Goal: Contribute content: Contribute content

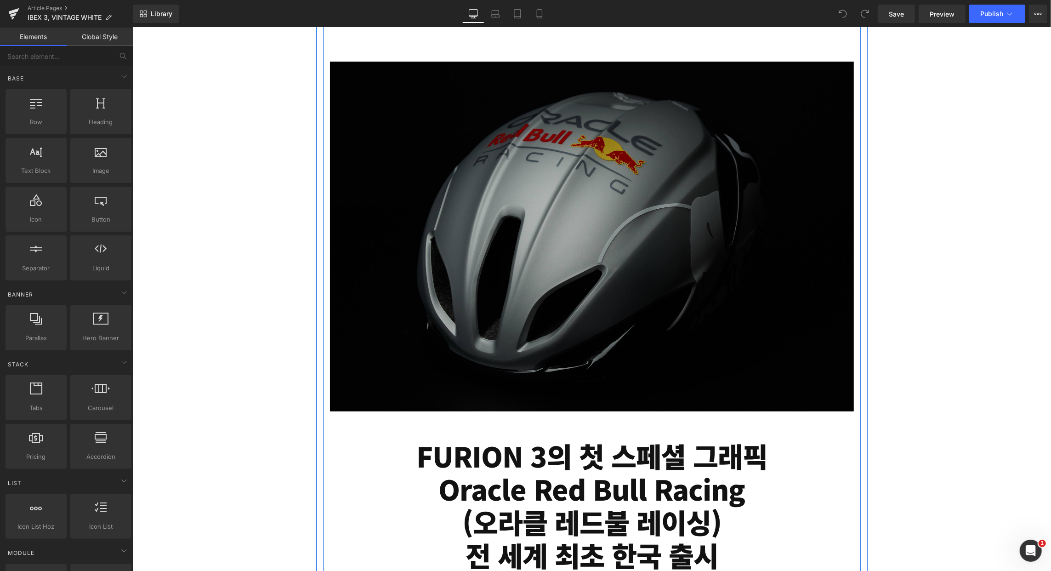
click at [724, 279] on img at bounding box center [592, 236] width 524 height 350
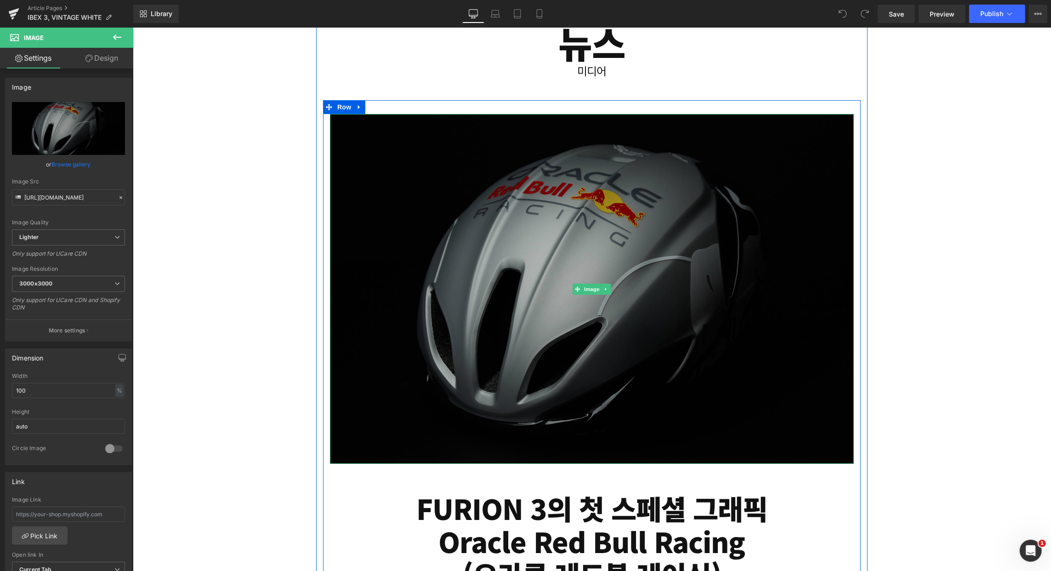
scroll to position [184, 0]
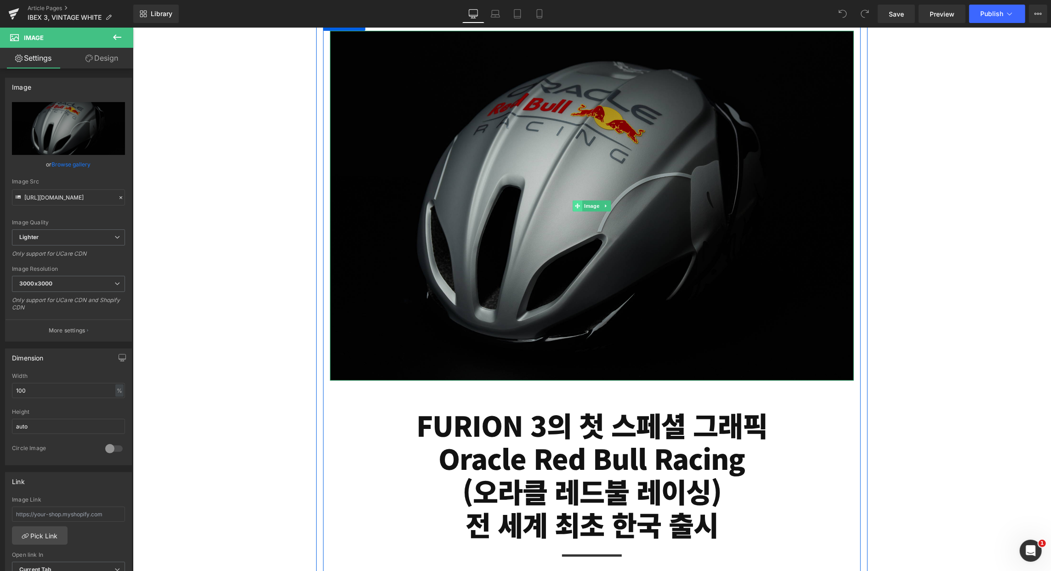
click at [575, 206] on icon at bounding box center [577, 205] width 5 height 5
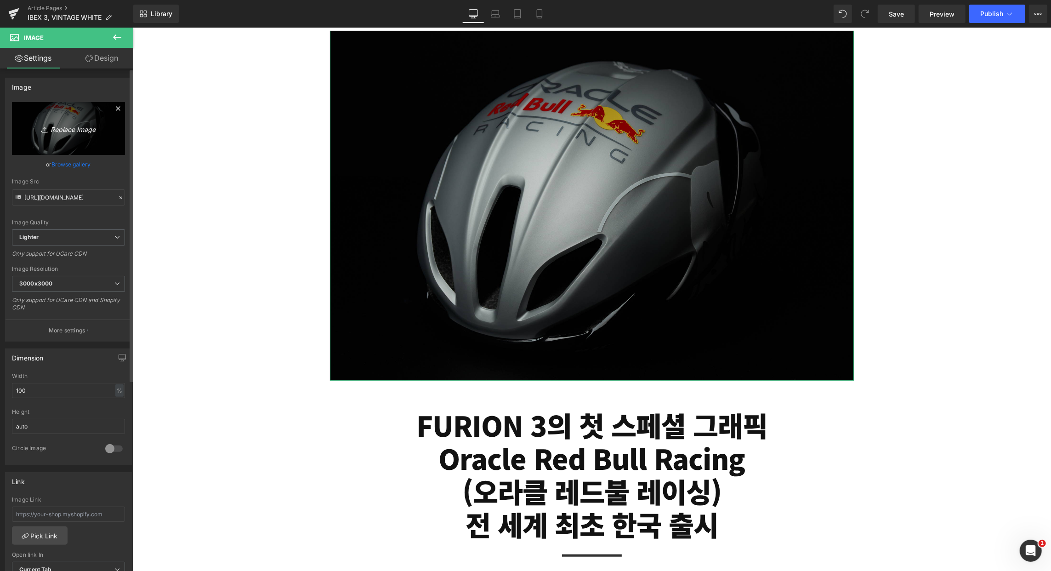
click at [67, 131] on icon "Replace Image" at bounding box center [69, 128] width 74 height 11
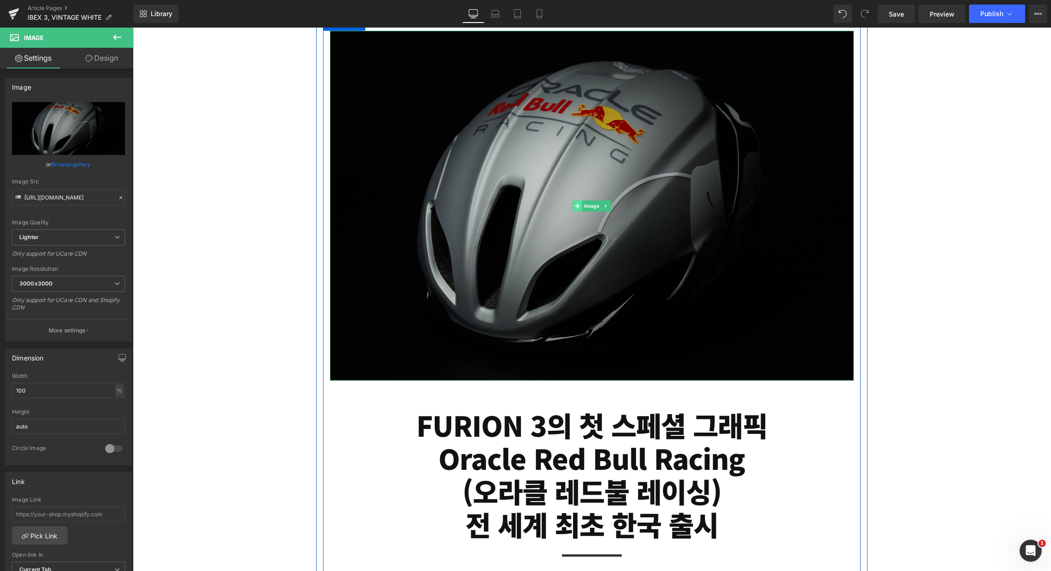
click at [575, 205] on icon at bounding box center [577, 205] width 5 height 5
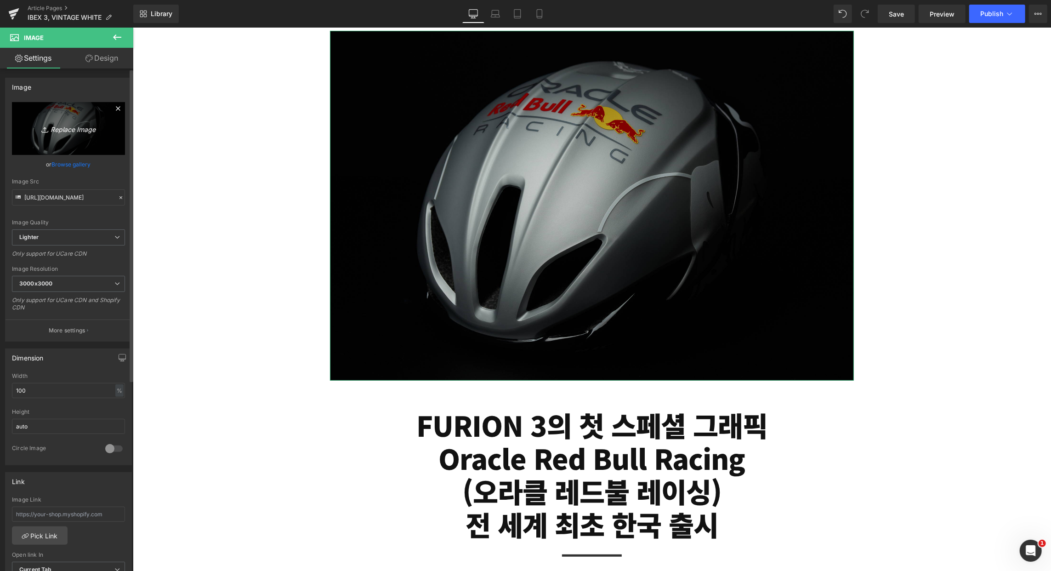
click at [62, 129] on icon "Replace Image" at bounding box center [69, 128] width 74 height 11
type input "C:\fakepath\250909_IBEX3_vintage white_DB-1.jpg"
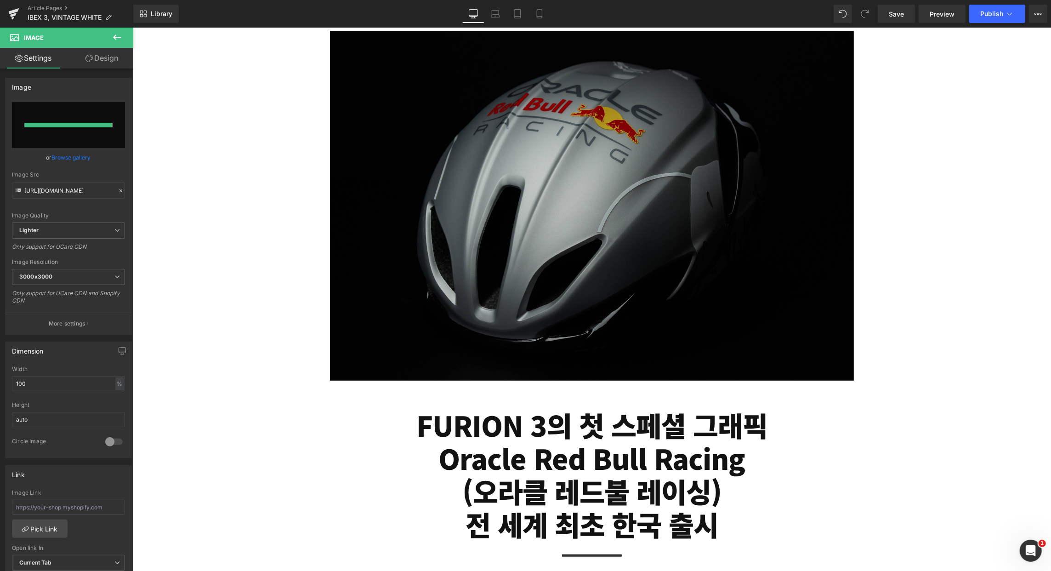
type input "[URL][DOMAIN_NAME]"
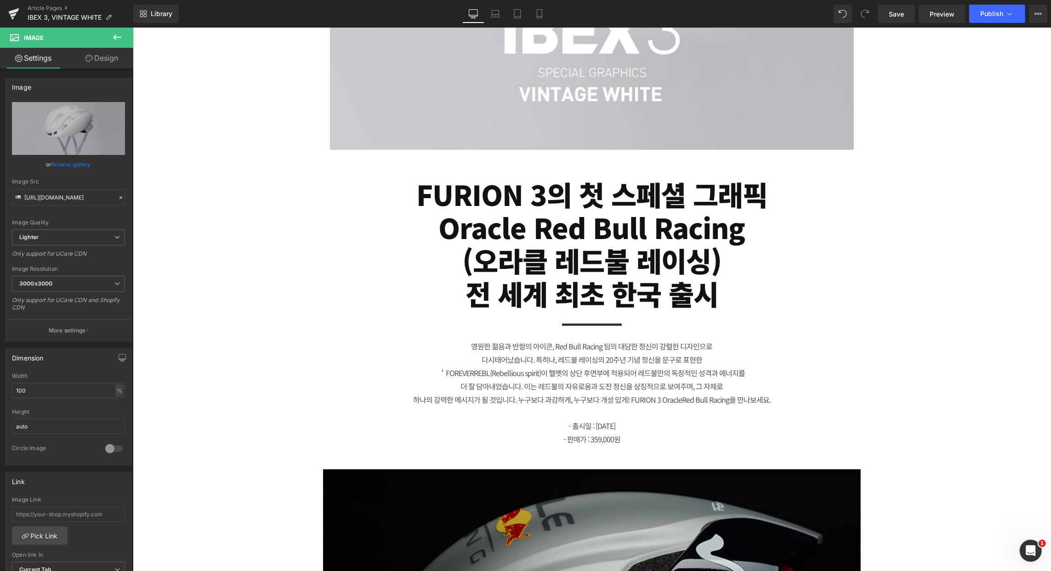
scroll to position [735, 0]
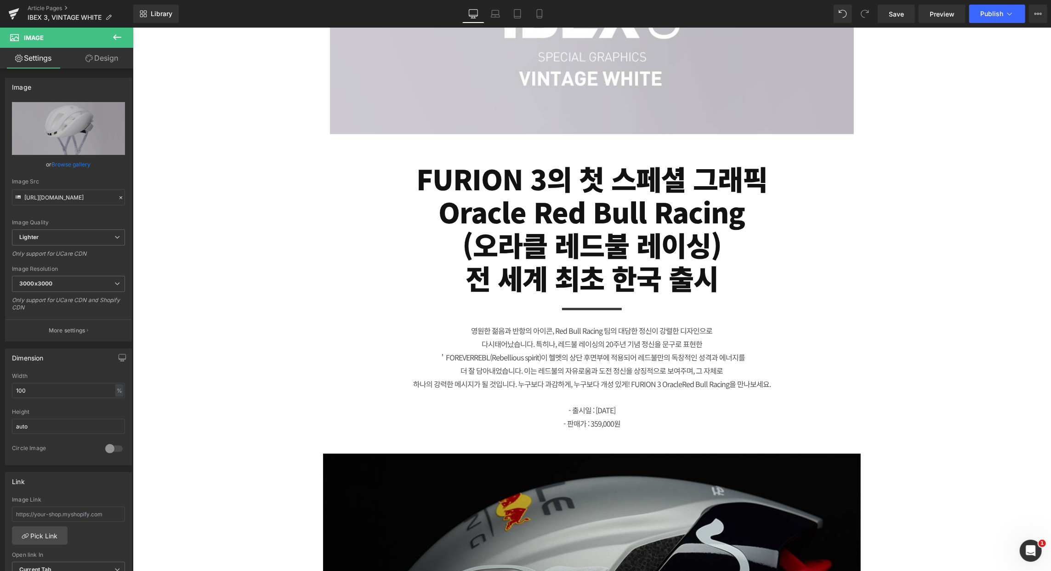
click at [710, 254] on h1 "(오라클 레드불 레이싱)" at bounding box center [591, 244] width 496 height 33
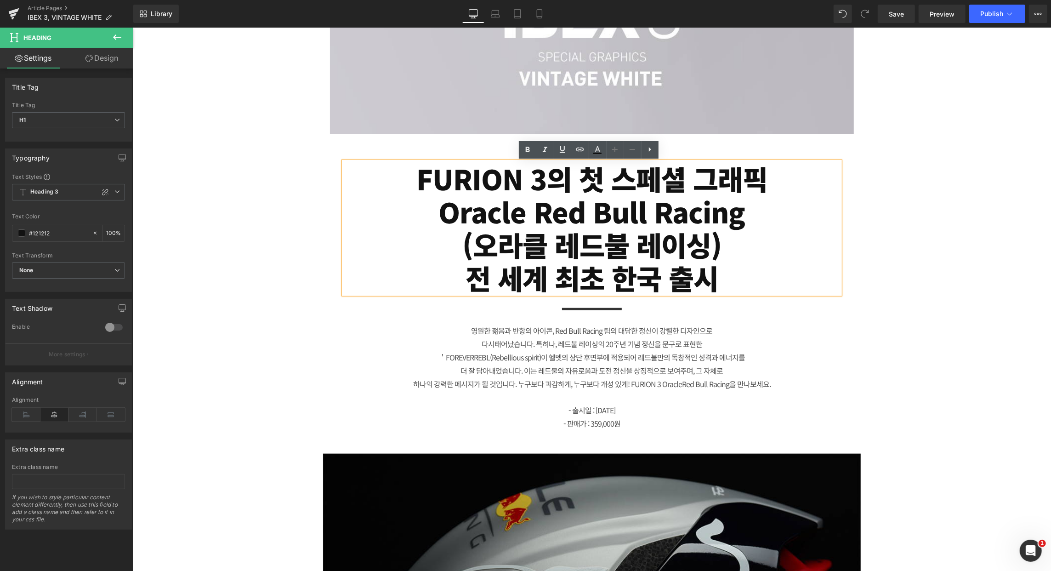
click at [615, 239] on h1 "(오라클 레드불 레이싱)" at bounding box center [591, 244] width 496 height 33
click at [622, 235] on h1 "(오라클 레드불 레이싱)" at bounding box center [591, 244] width 496 height 33
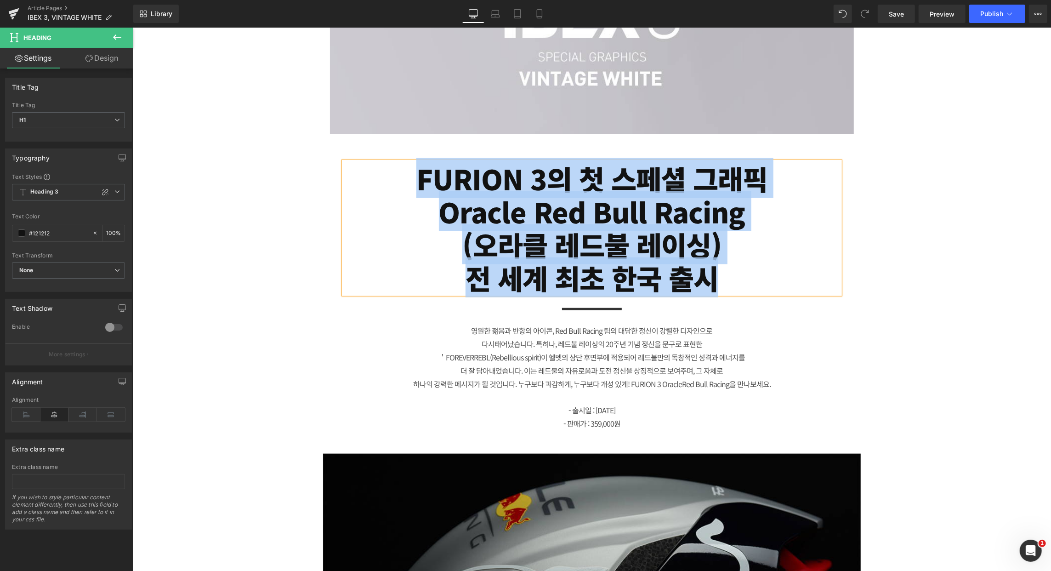
paste div
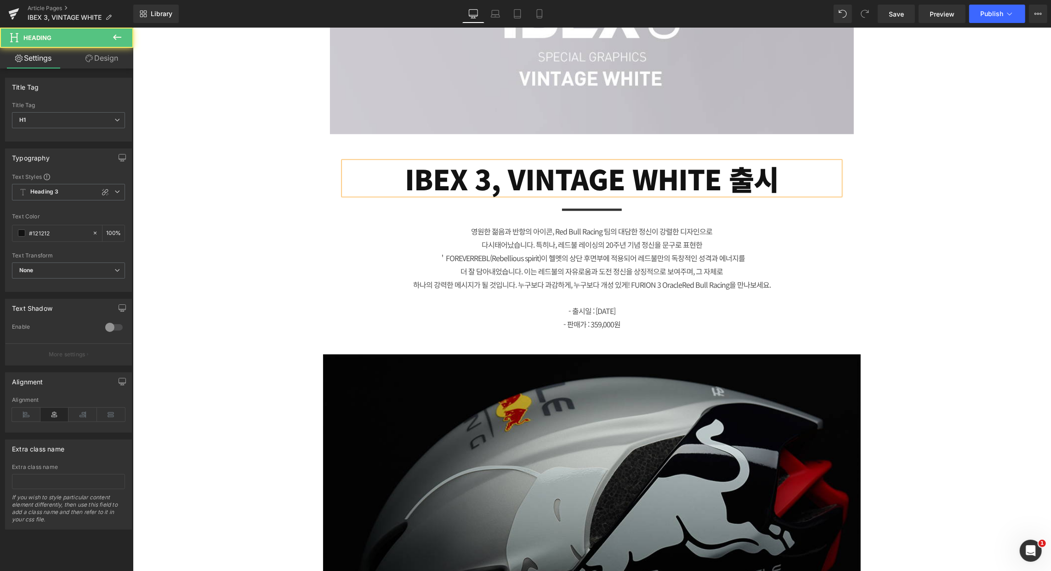
click at [510, 177] on h1 "IBEX 3, VINTAGE WHITE 출시" at bounding box center [591, 177] width 496 height 33
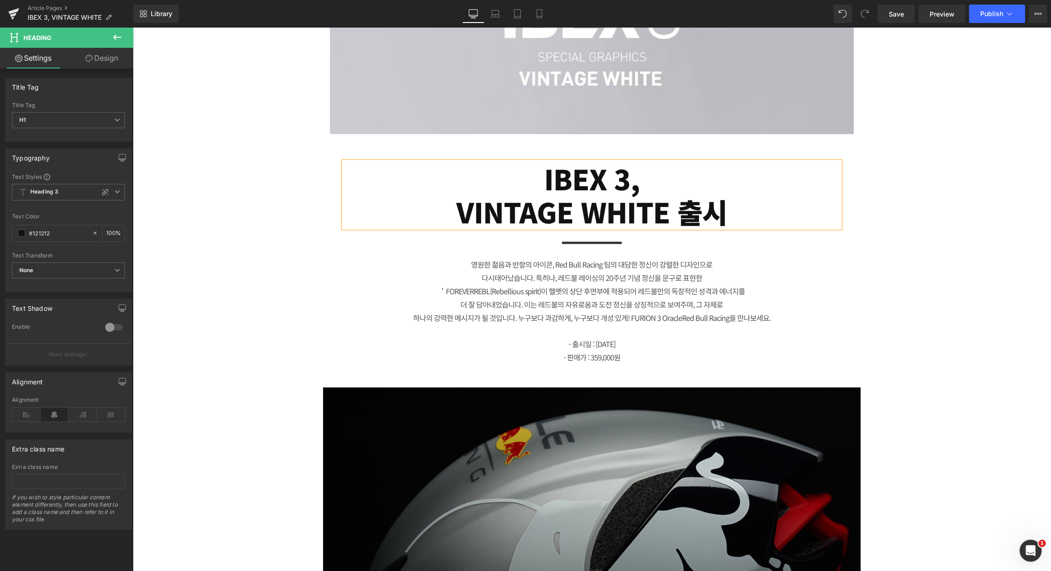
drag, startPoint x: 604, startPoint y: 278, endPoint x: 612, endPoint y: 283, distance: 9.9
click at [604, 278] on span "태어났습니다. 특히나, 레드불 레이싱의 20주년 기념 정신을 문구로 표현한" at bounding box center [598, 277] width 208 height 11
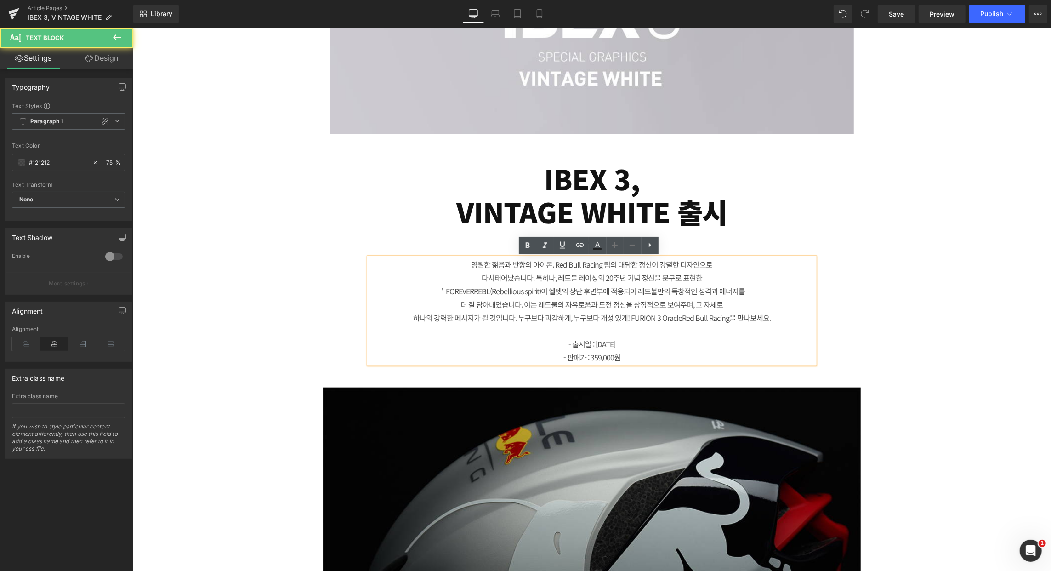
click at [601, 292] on span "REBL(Rebellious spirit)이 헬멧의 상단 후면부에 적용되어 레드불만의 독창적인 성격과 에너지를" at bounding box center [608, 290] width 271 height 11
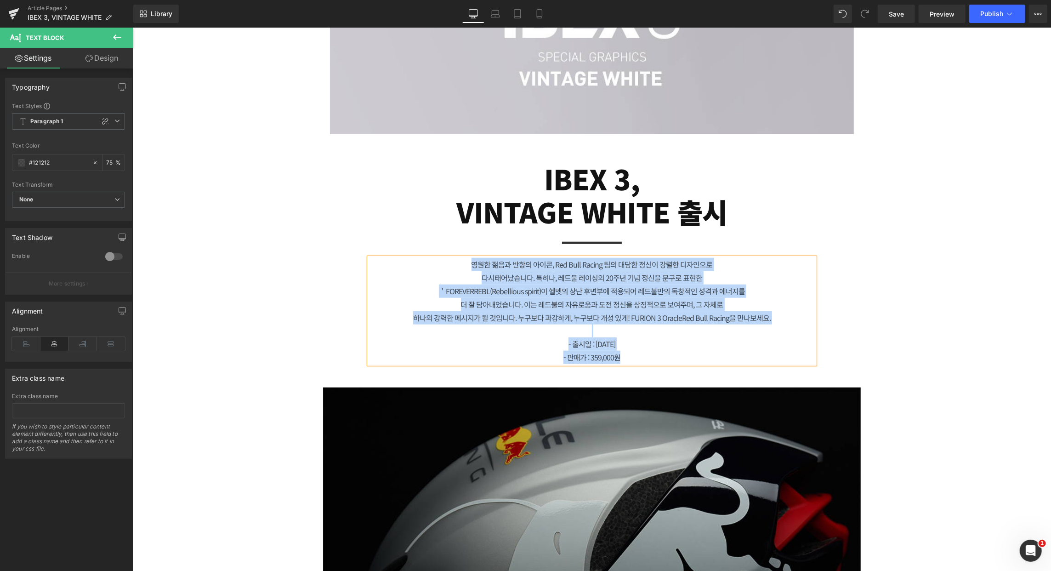
paste div
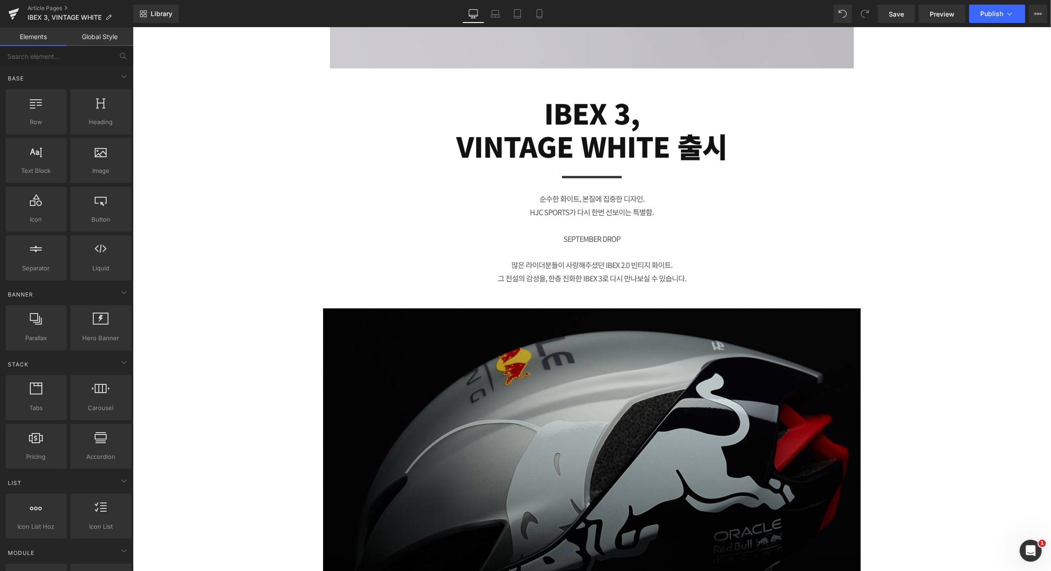
scroll to position [766, 0]
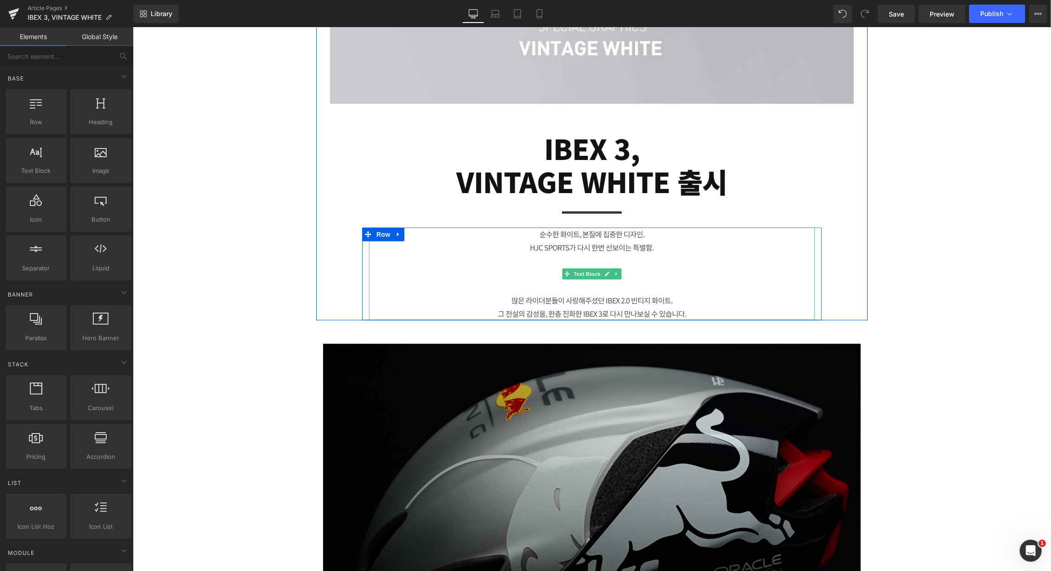
click at [654, 270] on p "SEPTEMBER DROP" at bounding box center [592, 273] width 446 height 13
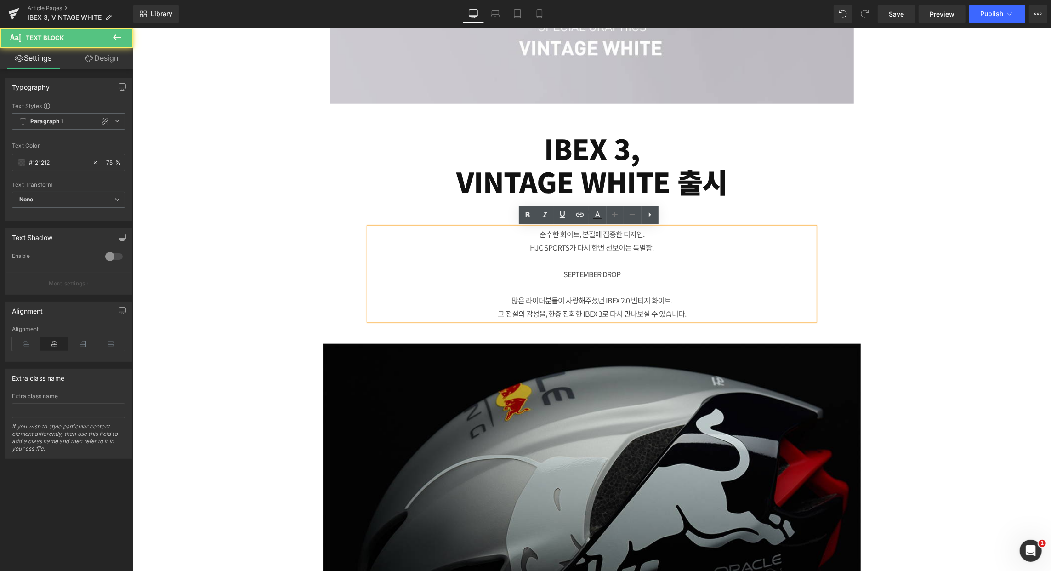
click at [654, 270] on p "SEPTEMBER DROP" at bounding box center [592, 273] width 446 height 13
click at [601, 274] on p "SEPTEMBER DROP" at bounding box center [592, 273] width 446 height 13
click at [602, 274] on p "SEPTEMBER DROP" at bounding box center [592, 273] width 446 height 13
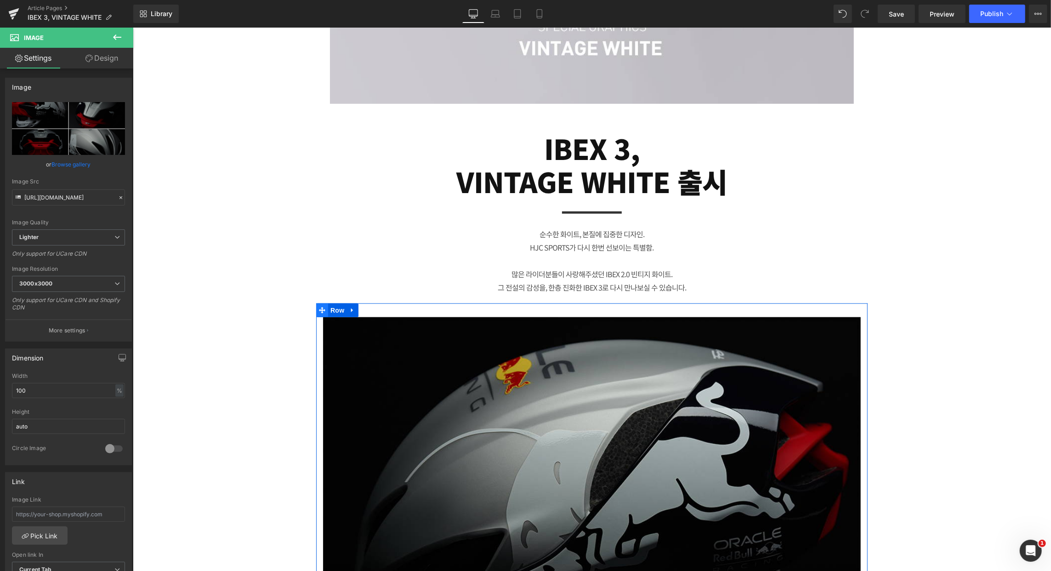
click at [319, 312] on icon at bounding box center [322, 310] width 6 height 6
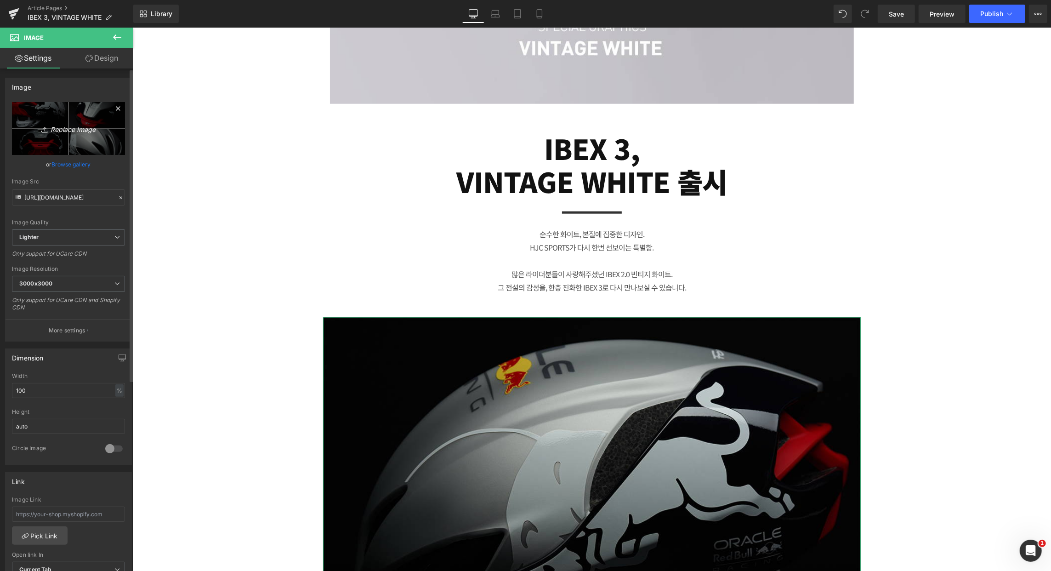
click at [63, 128] on icon "Replace Image" at bounding box center [69, 128] width 74 height 11
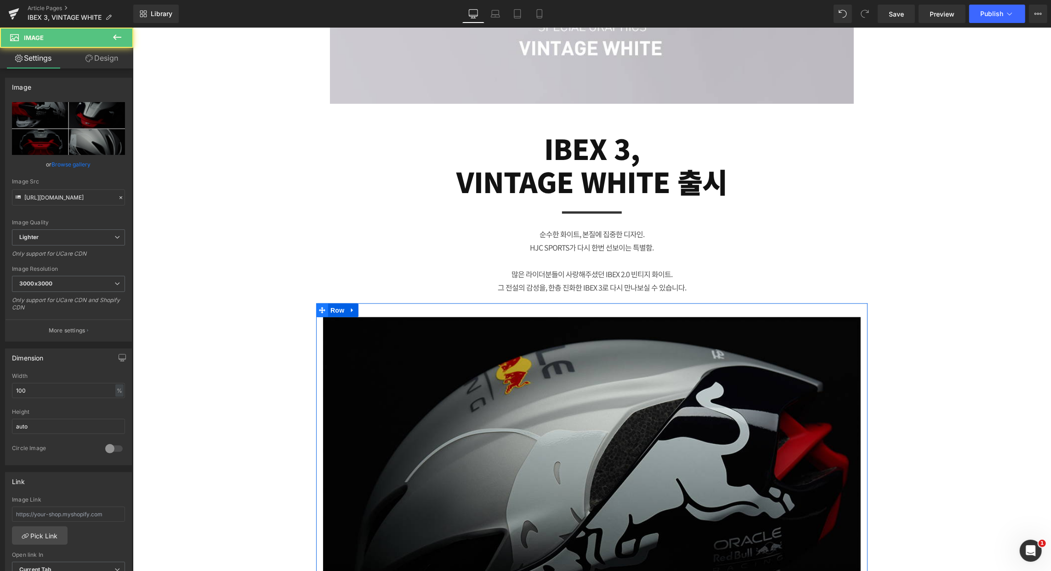
click at [319, 311] on icon at bounding box center [322, 310] width 6 height 7
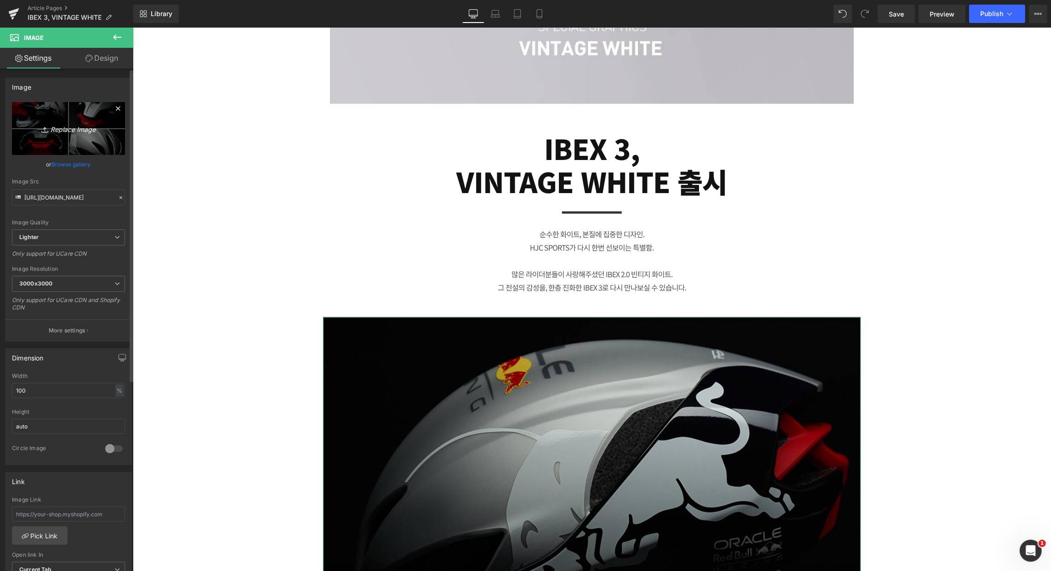
click at [66, 125] on icon "Replace Image" at bounding box center [69, 128] width 74 height 11
type input "C:\fakepath\250909_IBEX3_vintage white_DB-2-1.jpg"
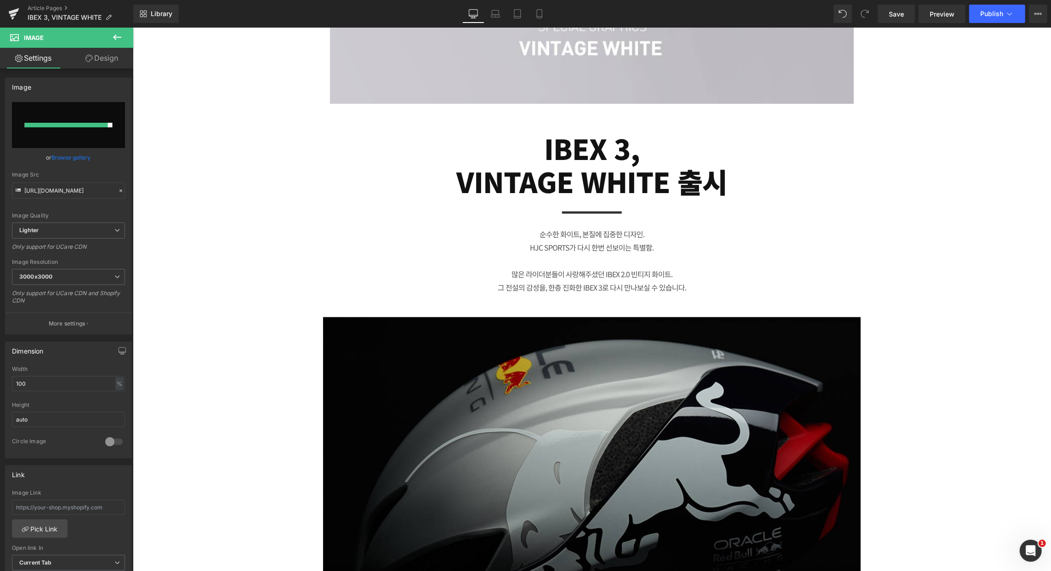
type input "[URL][DOMAIN_NAME]"
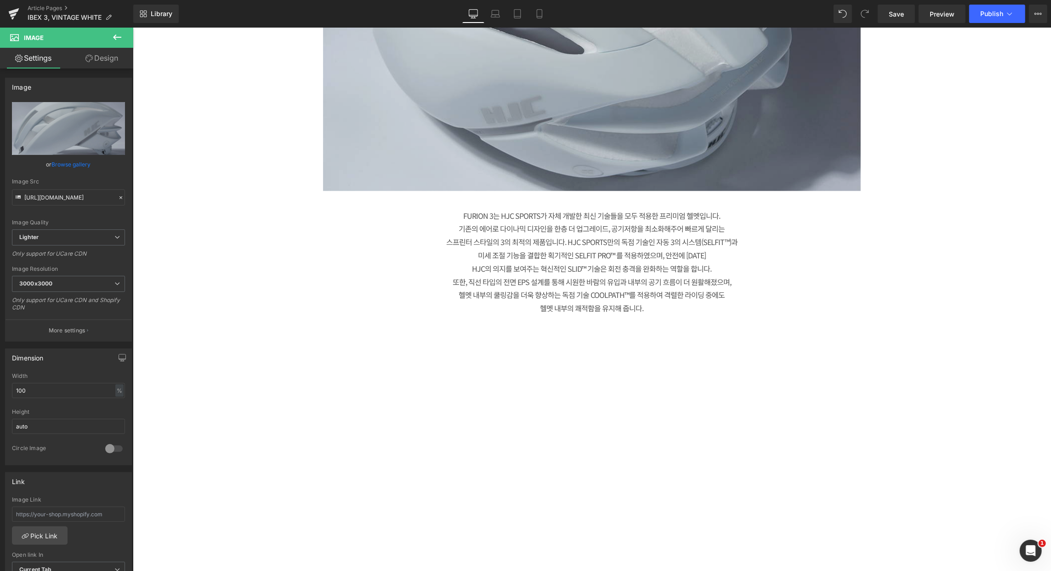
scroll to position [1991, 0]
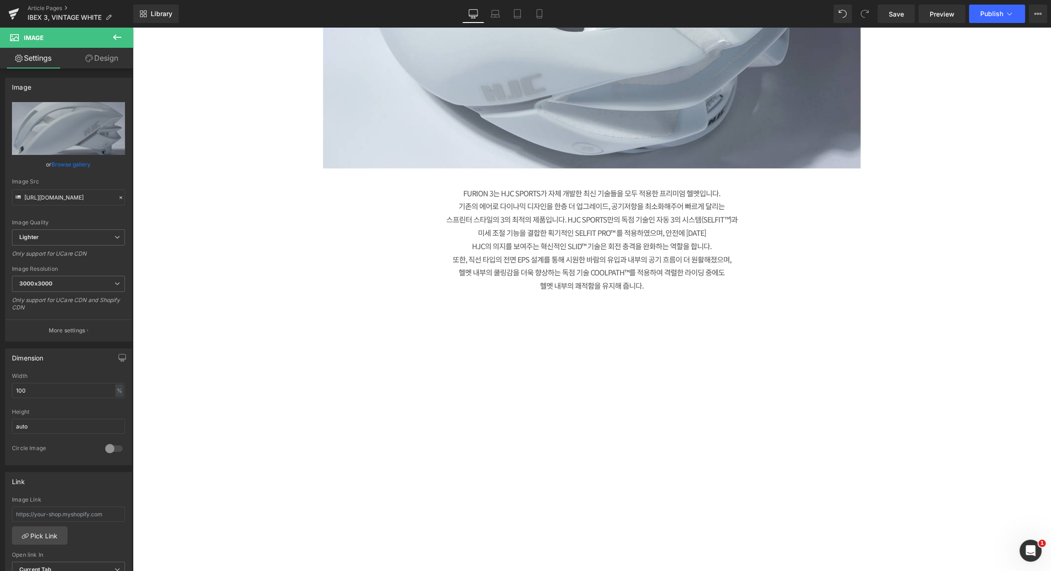
drag, startPoint x: 622, startPoint y: 222, endPoint x: 641, endPoint y: 245, distance: 29.7
click at [622, 222] on p "스프린터 스타일의 3의 최적의 제품입니다. HJC SPORTS만의 독점 기술인 자동 3의 시스 템(SELFIT™)과" at bounding box center [592, 218] width 446 height 13
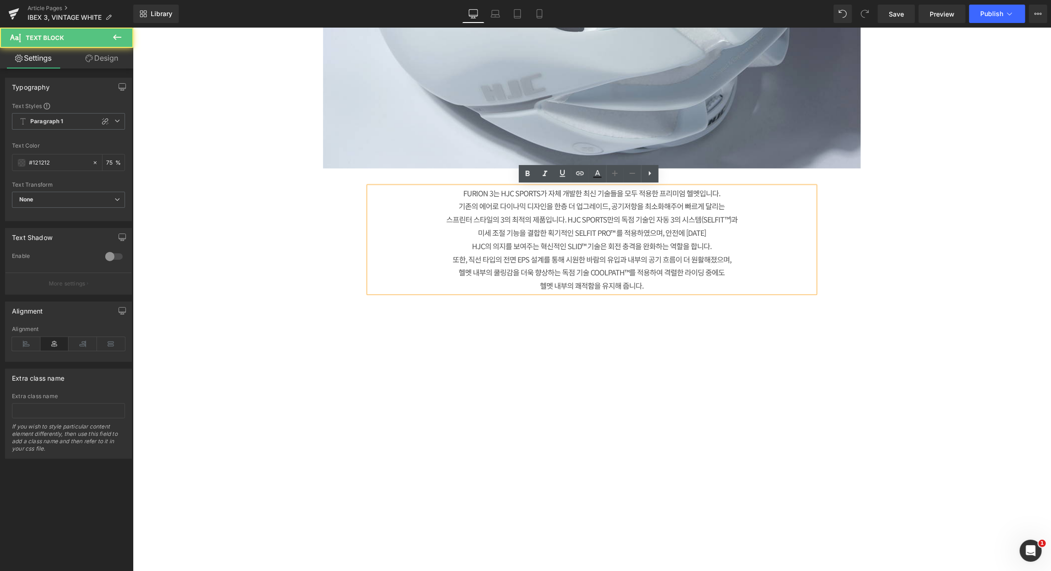
click at [617, 249] on p "HJC의 의지를 보여주는 혁신적인 SLID™ 기술은 회전 충격을 완화하는 역할을 합니다." at bounding box center [592, 245] width 446 height 13
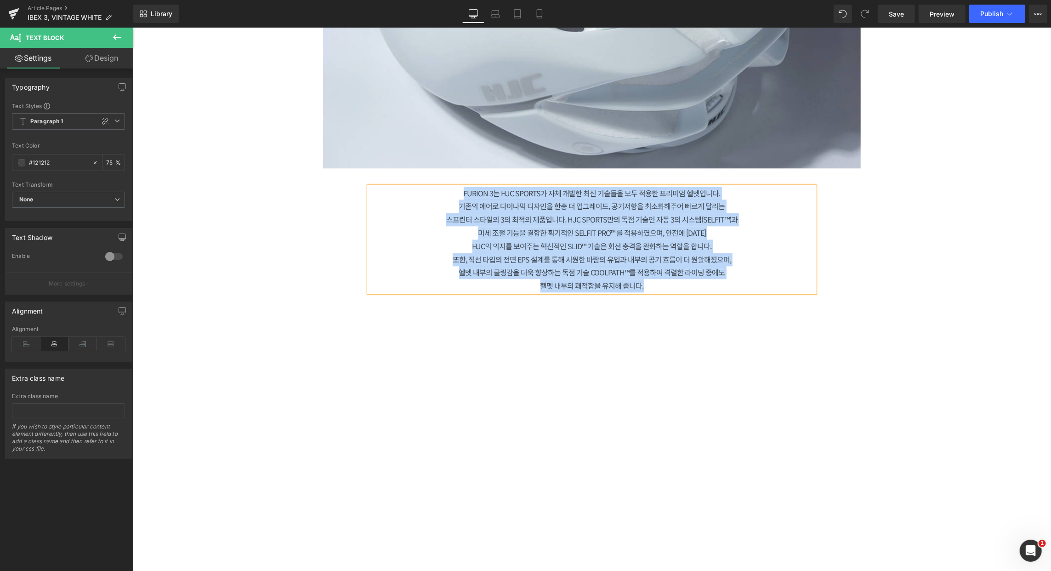
paste div
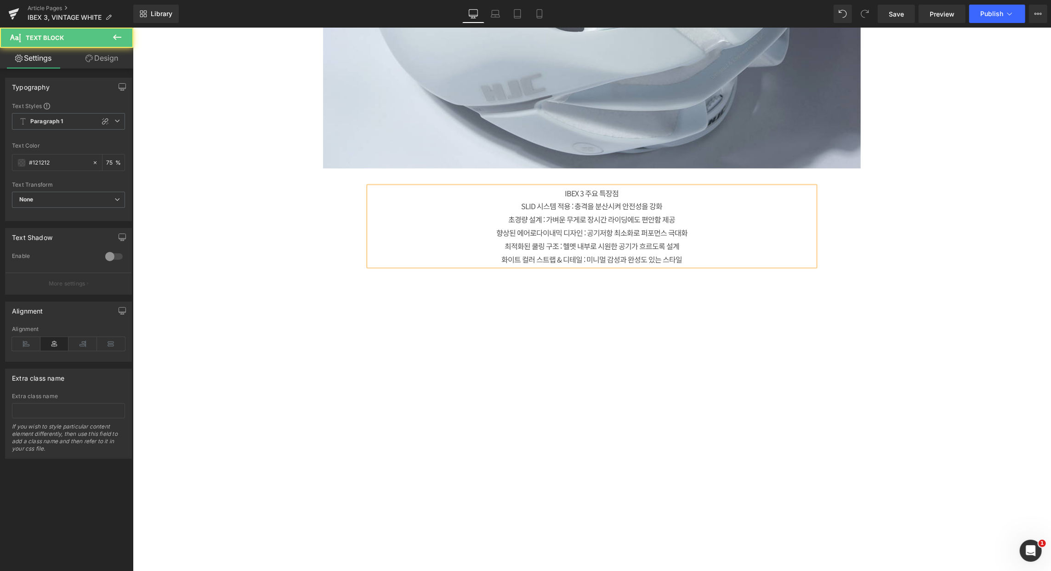
click at [613, 193] on p "IBEX 3 주요 특장점" at bounding box center [592, 192] width 446 height 13
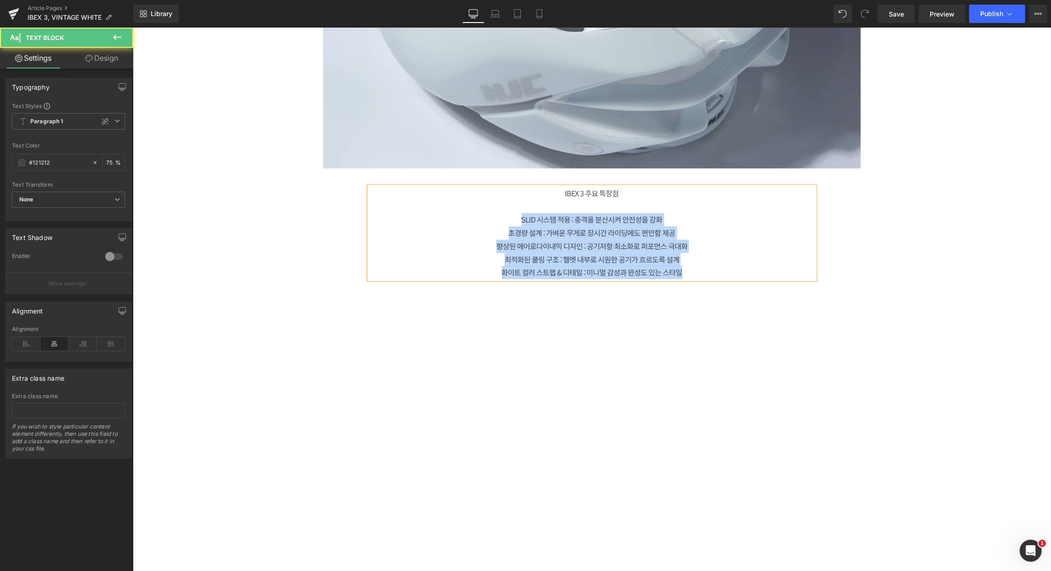
drag, startPoint x: 519, startPoint y: 219, endPoint x: 721, endPoint y: 273, distance: 209.3
click at [721, 273] on div "IBEX 3 주요 특장점 SLID 시스템 적용 : 충격을 분산시켜 안전성을 강화 초경량 설계 : 가벼운 무게로 장시간 라이딩에도 편안함 제…" at bounding box center [592, 232] width 446 height 93
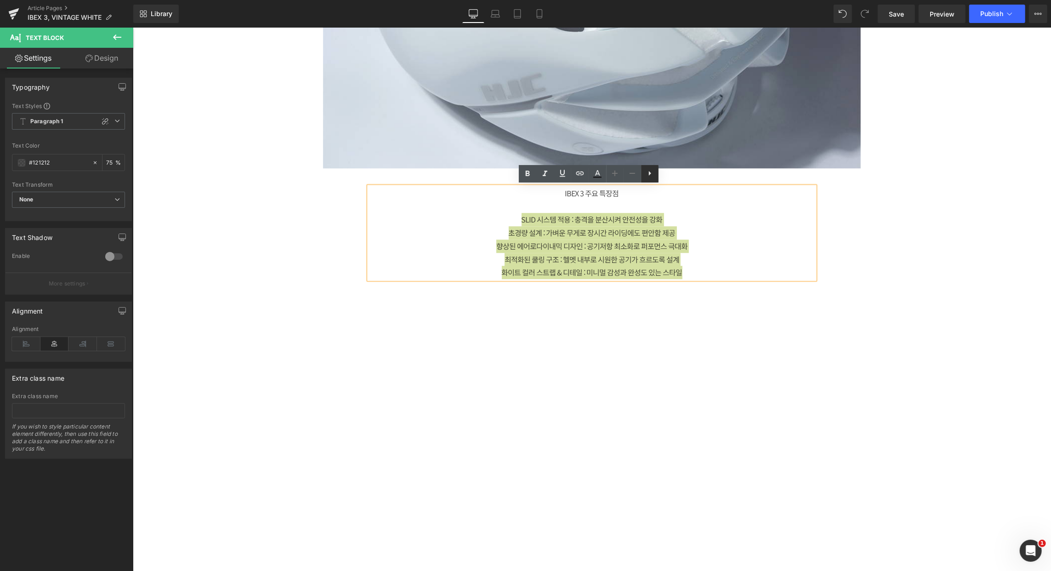
click at [650, 176] on icon at bounding box center [649, 173] width 11 height 11
click at [648, 175] on icon at bounding box center [649, 173] width 11 height 11
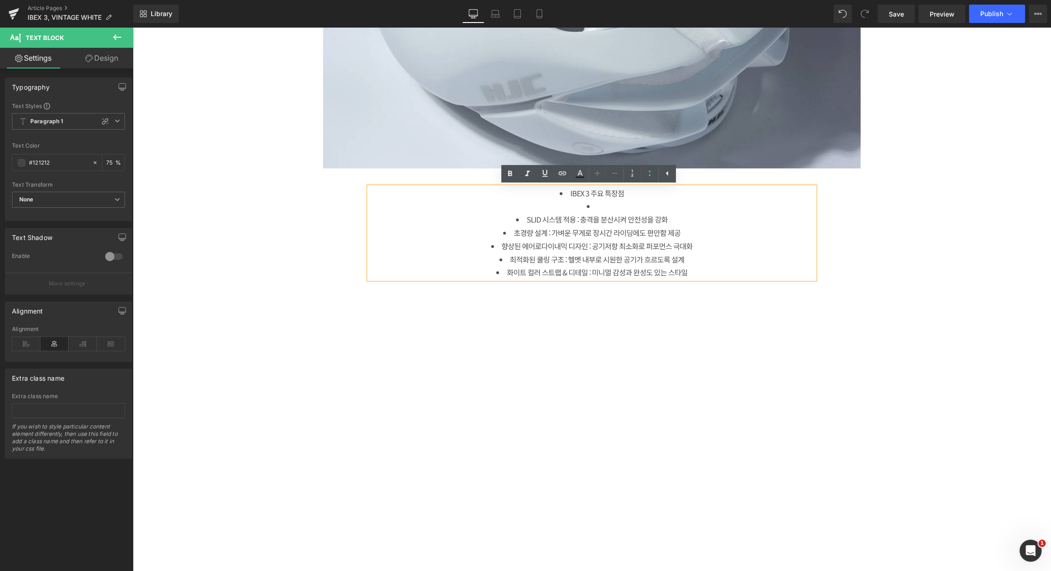
click at [599, 205] on li at bounding box center [592, 205] width 446 height 13
drag, startPoint x: 576, startPoint y: 204, endPoint x: 532, endPoint y: 196, distance: 45.3
click at [532, 196] on ul "IBEX 3 주요 특장점 SLID 시스템 적용 : 충격을 분산시켜 안전성을 강화 초경량 설계 : 가벼운 무게로 장시간 라이딩에도 편안함 제…" at bounding box center [592, 232] width 446 height 93
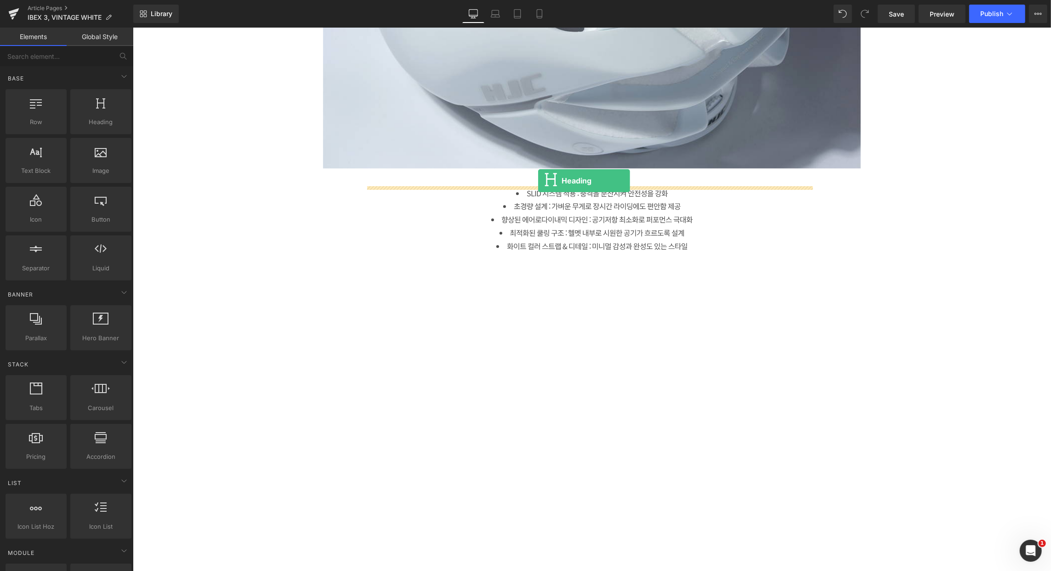
drag, startPoint x: 230, startPoint y: 143, endPoint x: 538, endPoint y: 180, distance: 310.1
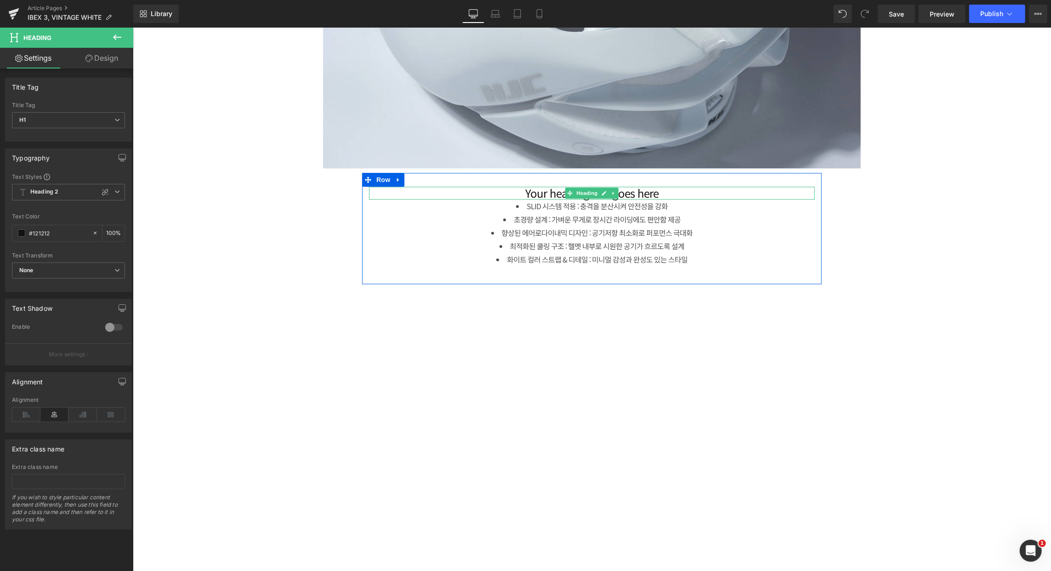
click at [627, 192] on h1 "Your heading text goes here" at bounding box center [592, 192] width 446 height 13
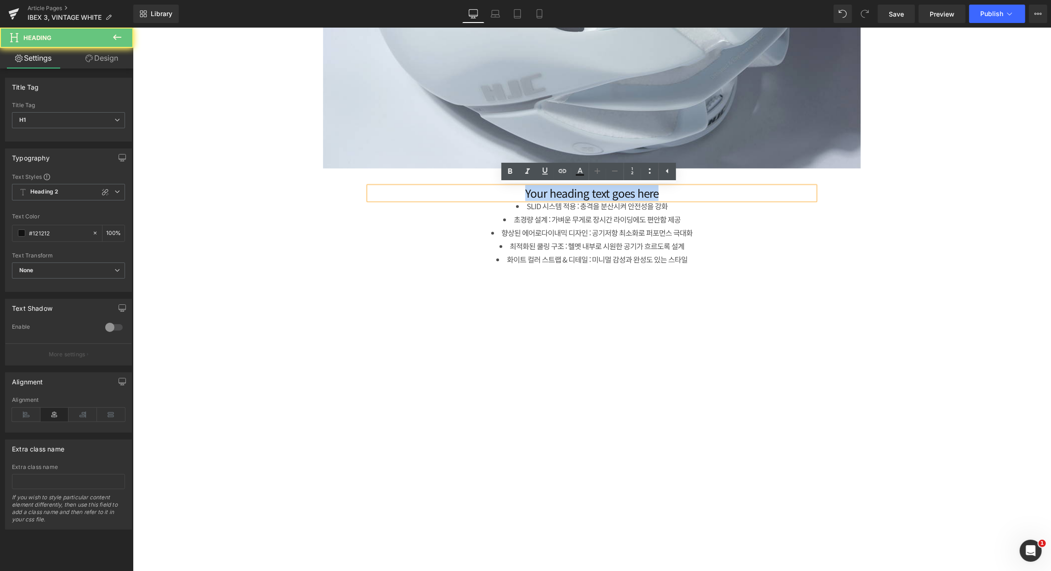
click at [627, 192] on h1 "Your heading text goes here" at bounding box center [592, 192] width 446 height 13
paste div
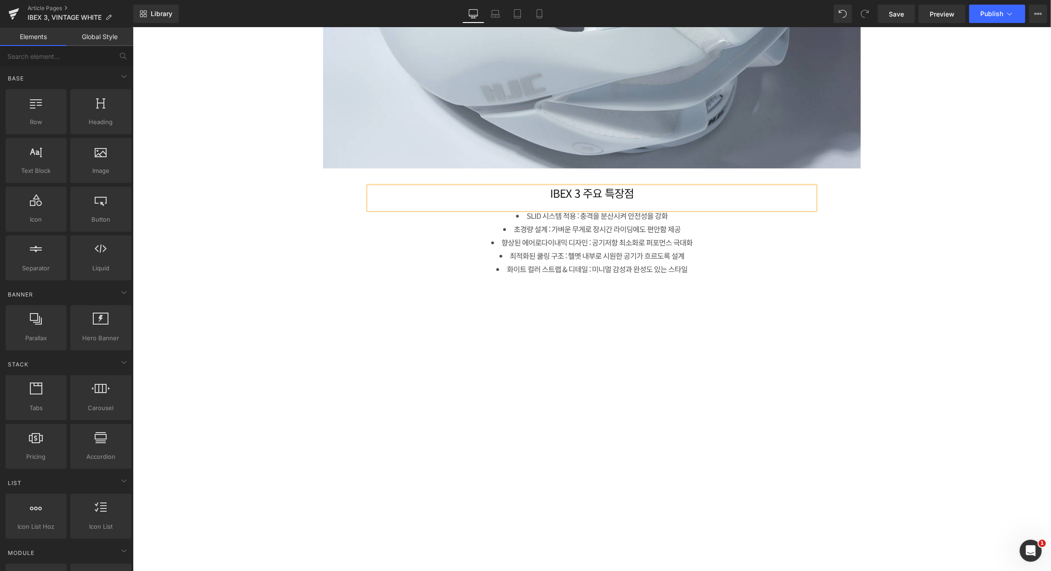
click at [681, 247] on li "향상된 에어로다이내믹 디자인 : 공기저항 최소화로 퍼포먼스 극대화" at bounding box center [592, 241] width 446 height 13
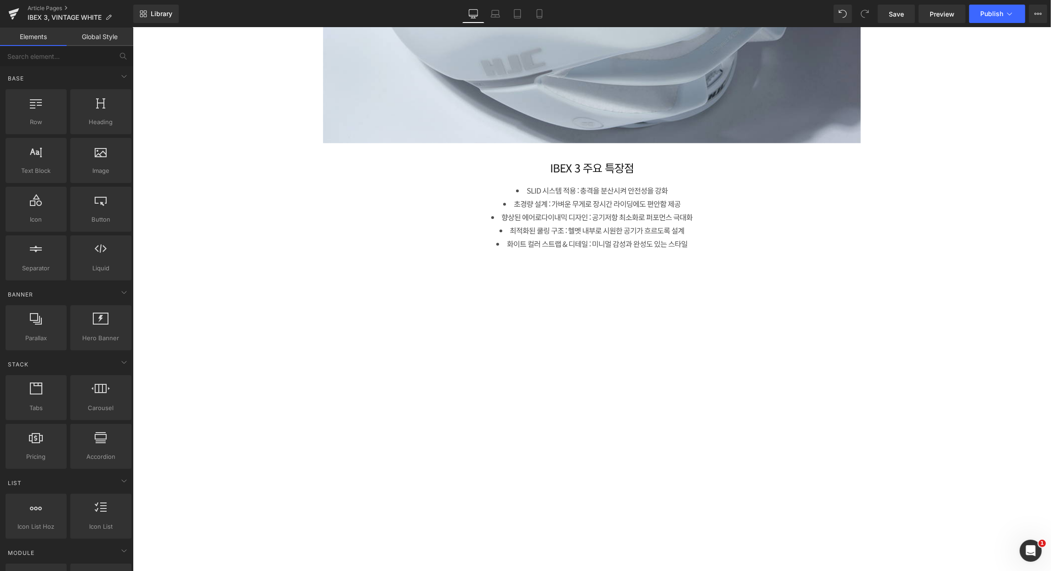
scroll to position [2053, 0]
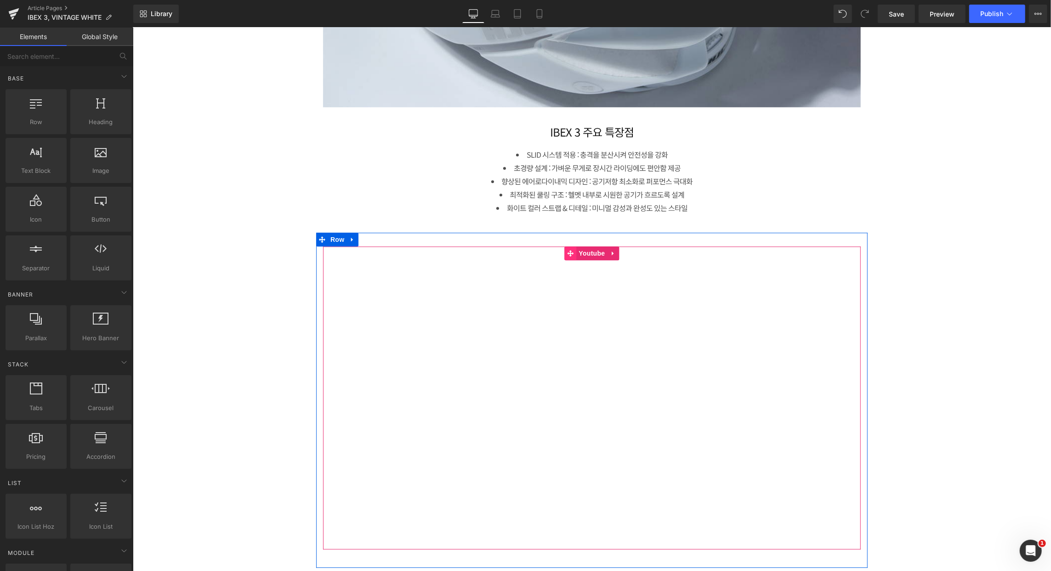
click at [567, 254] on icon at bounding box center [570, 253] width 6 height 6
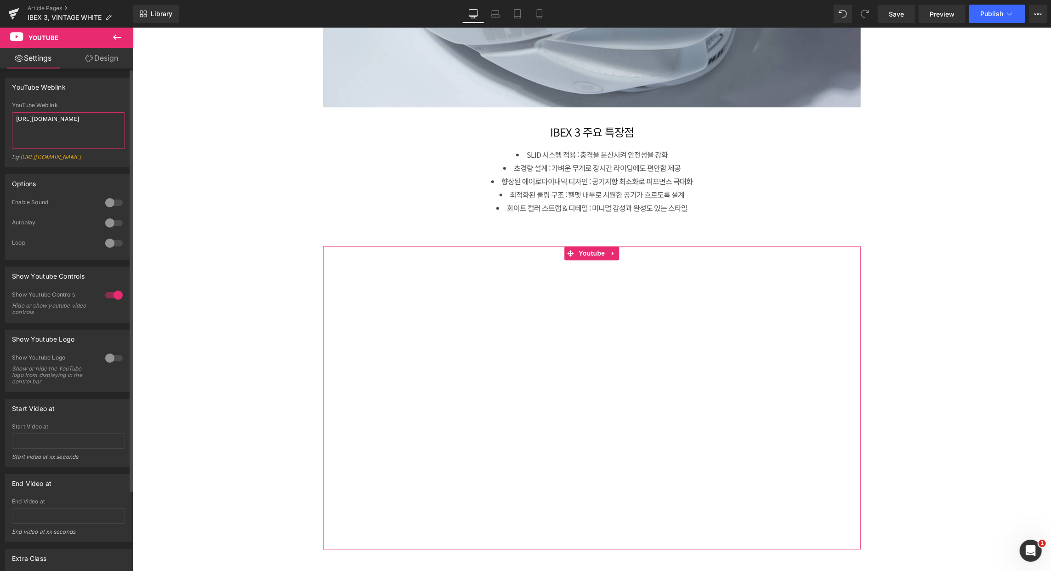
click at [81, 128] on textarea "[URL][DOMAIN_NAME]" at bounding box center [68, 130] width 113 height 37
paste textarea "OCYbA7eDoiA?si=1RLYuG3n5I1lLnMH"
type textarea "[URL][DOMAIN_NAME]"
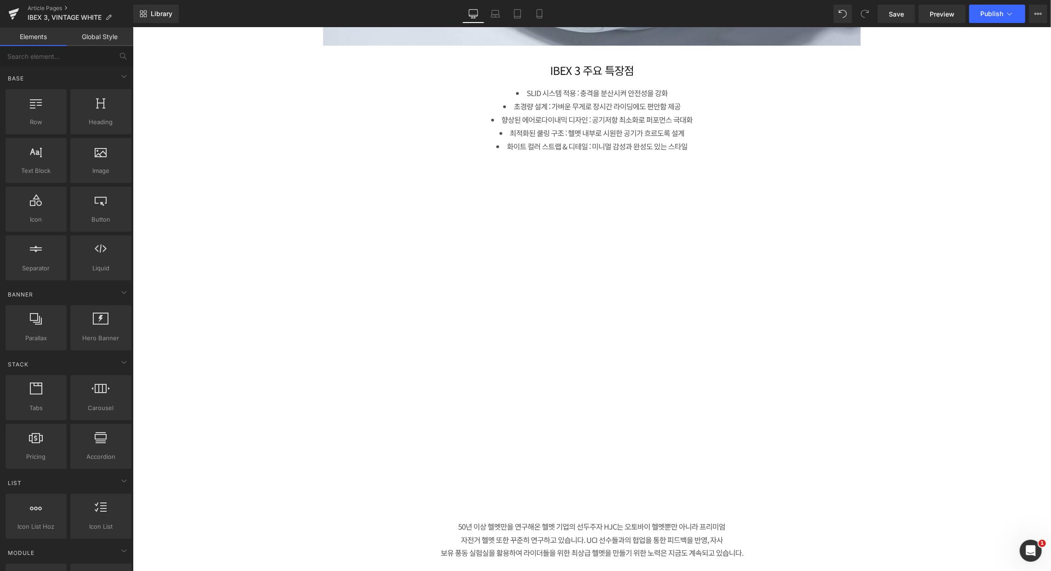
scroll to position [2298, 0]
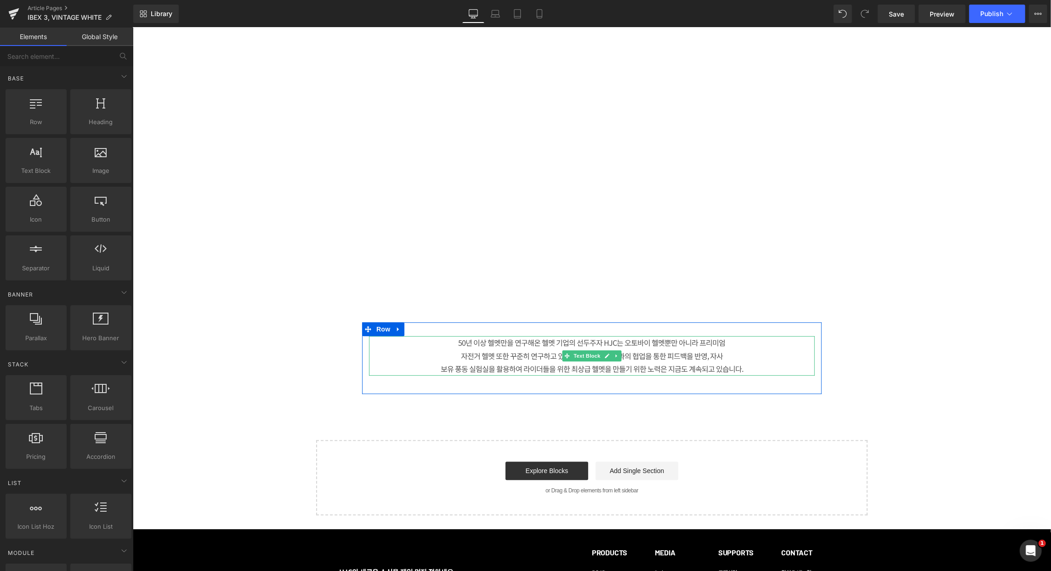
drag, startPoint x: 664, startPoint y: 353, endPoint x: 665, endPoint y: 357, distance: 4.7
click at [665, 353] on p "자전거 헬멧 또한 꾸준히 연구하고 있습니다. UCI 선수들과의 협업을 통한 피드백을 반영, 자사" at bounding box center [592, 355] width 446 height 13
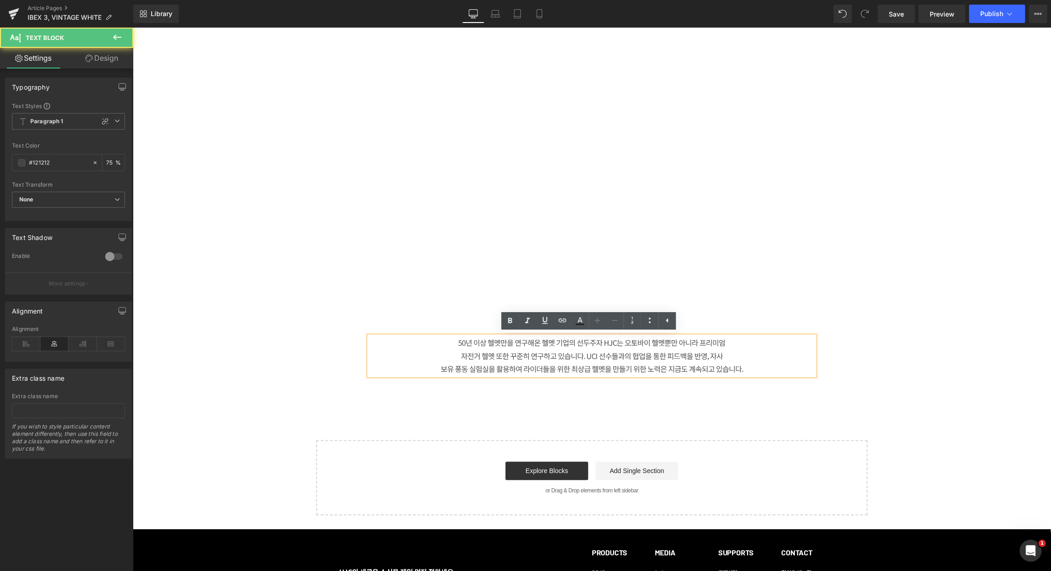
click at [665, 358] on p "자전거 헬멧 또한 꾸준히 연구하고 있습니다. UCI 선수들과의 협업을 통한 피드백을 반영, 자사" at bounding box center [592, 355] width 446 height 13
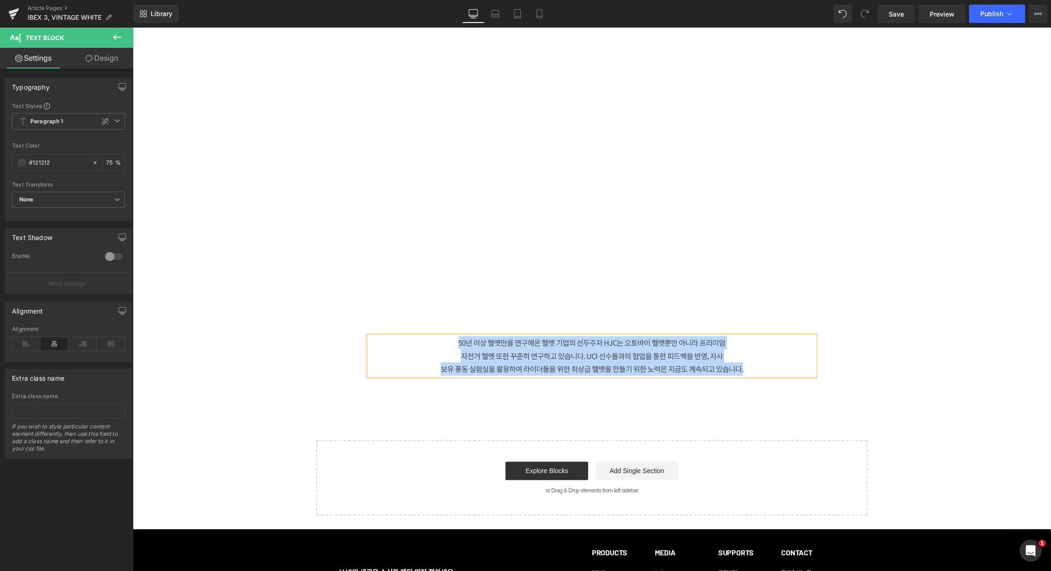
paste div
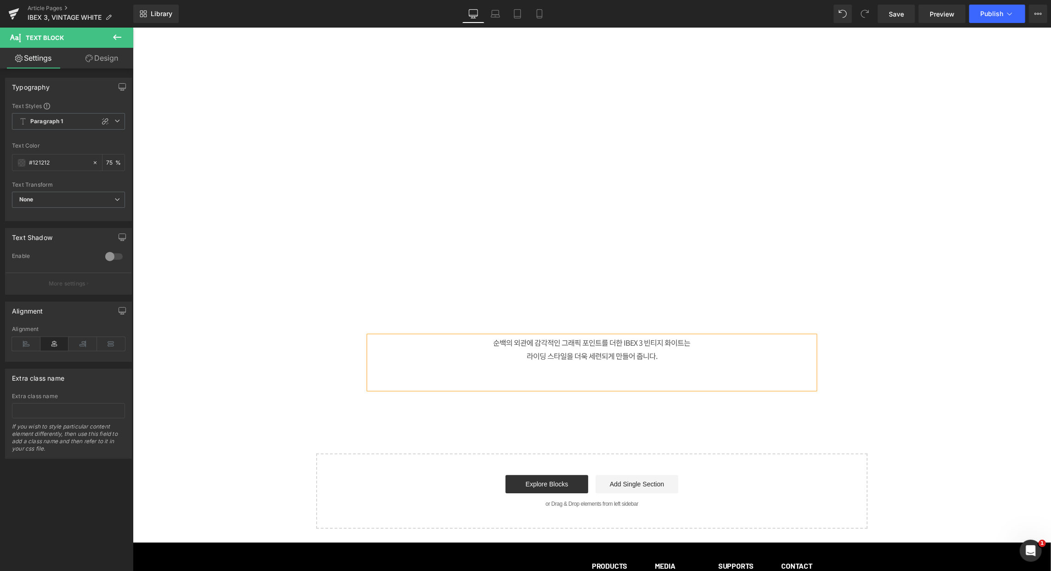
click at [612, 377] on p at bounding box center [592, 381] width 446 height 13
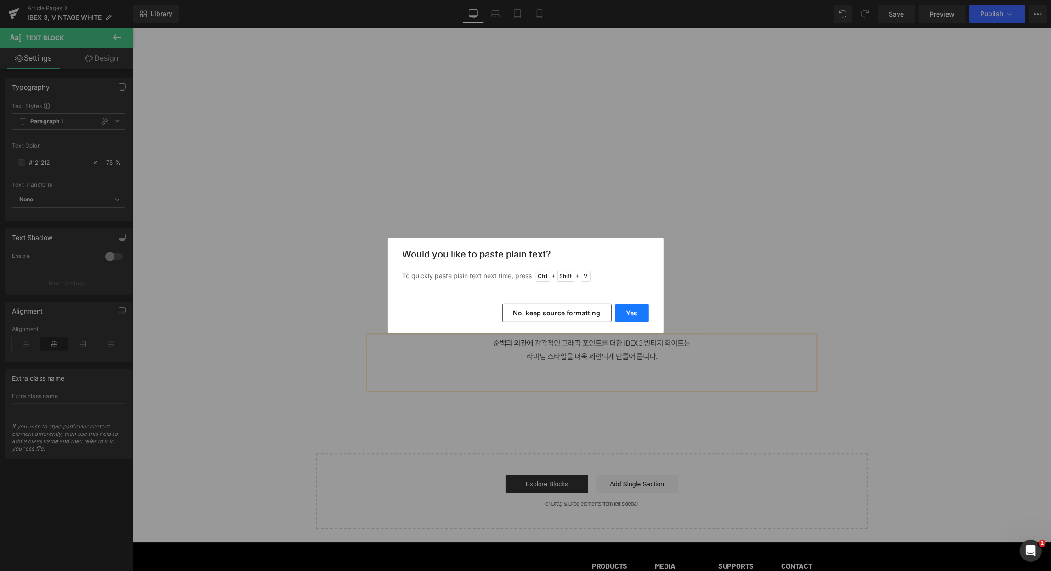
click at [636, 311] on button "Yes" at bounding box center [632, 313] width 34 height 18
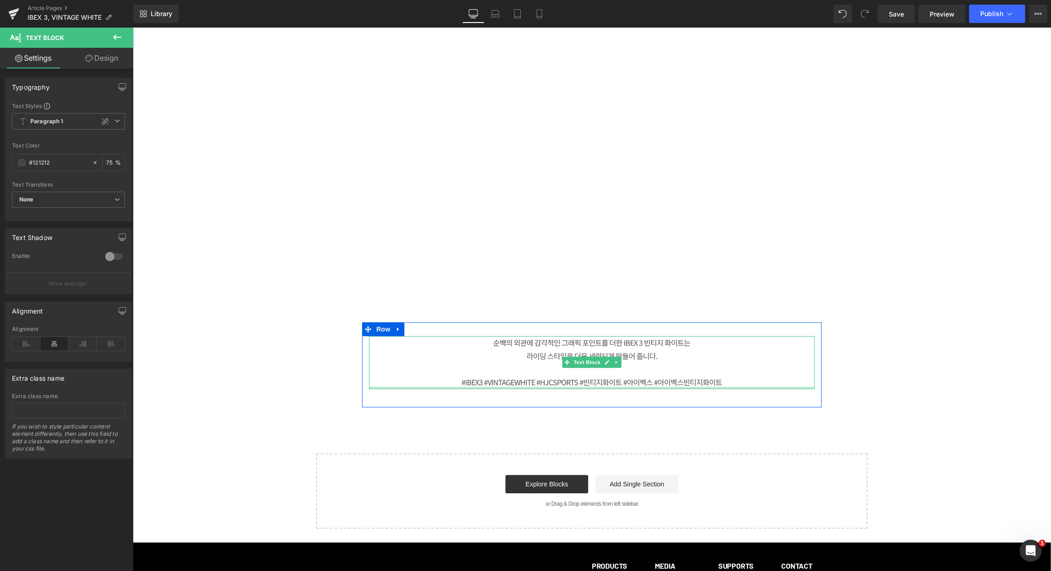
click at [644, 385] on p "#IBEX3 #VINTAGEWHITE #HJCSPORTS #빈티지화이트 #아이벡스 #아이벡스빈티지화이트" at bounding box center [592, 381] width 446 height 13
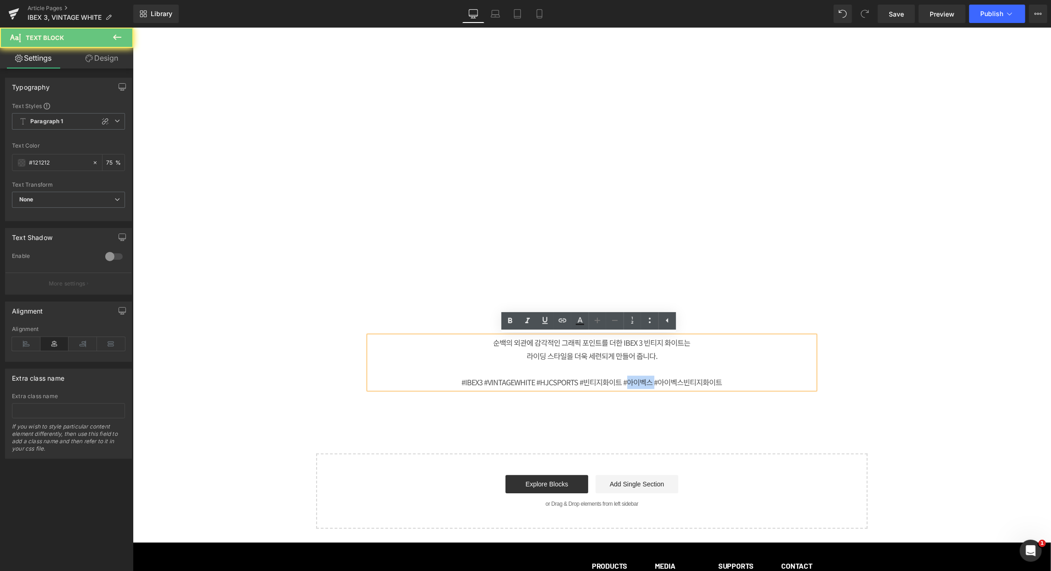
click at [644, 385] on p "#IBEX3 #VINTAGEWHITE #HJCSPORTS #빈티지화이트 #아이벡스 #아이벡스빈티지화이트" at bounding box center [592, 381] width 446 height 13
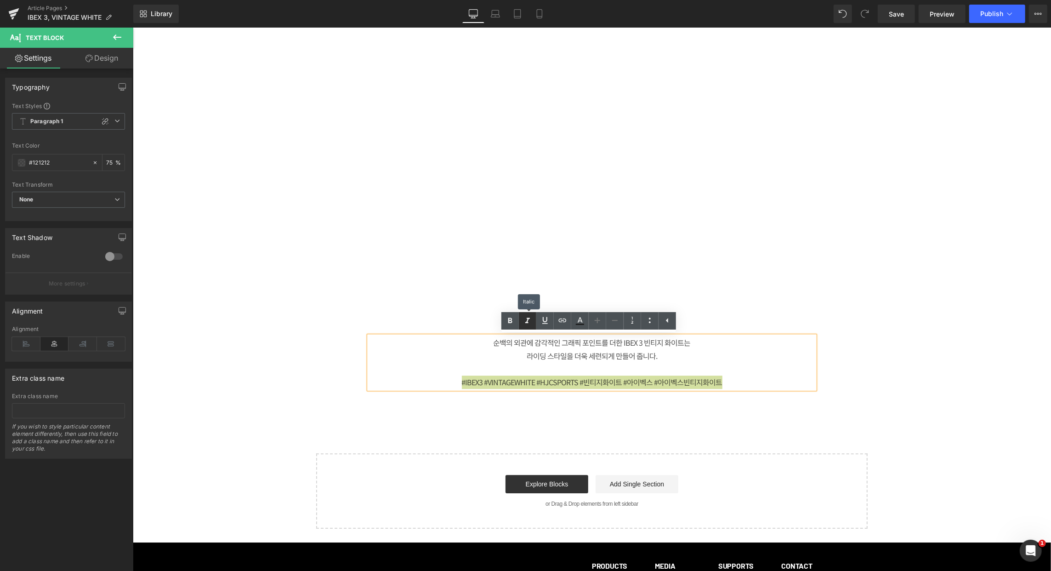
click at [532, 324] on icon at bounding box center [527, 320] width 11 height 11
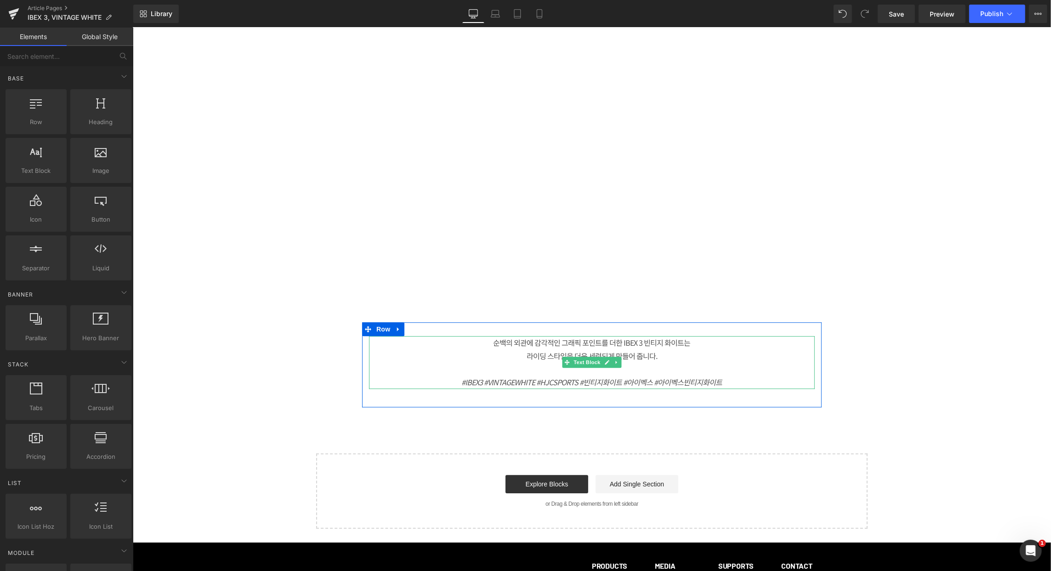
click at [672, 382] on icon "#IBEX3 #VINTAGEWHITE #HJCSPORTS #빈티지화이트 #아이벡스 #아이벡스빈티지화이트" at bounding box center [591, 381] width 261 height 11
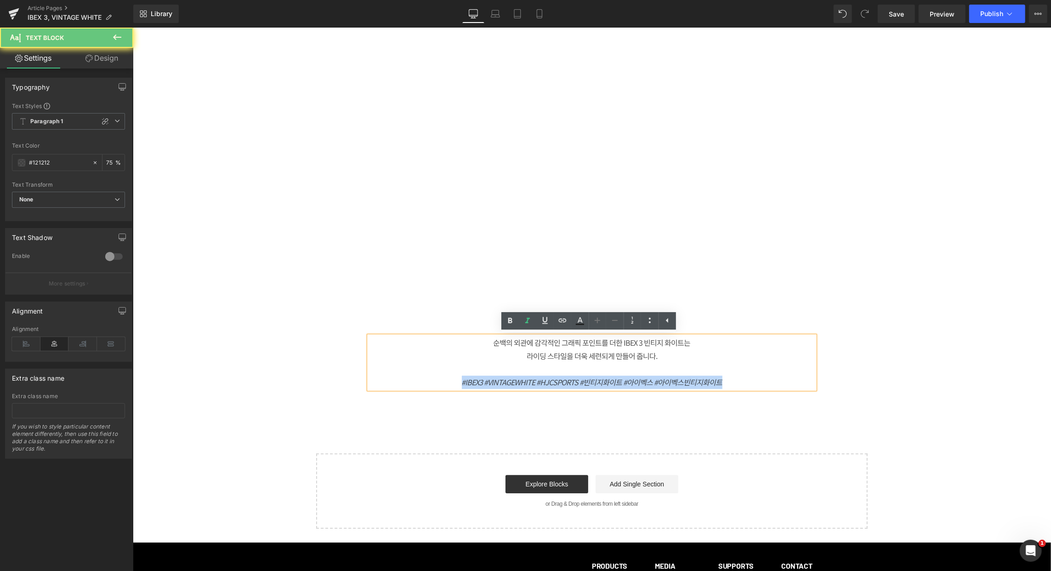
click at [672, 382] on icon "#IBEX3 #VINTAGEWHITE #HJCSPORTS #빈티지화이트 #아이벡스 #아이벡스빈티지화이트" at bounding box center [591, 381] width 261 height 11
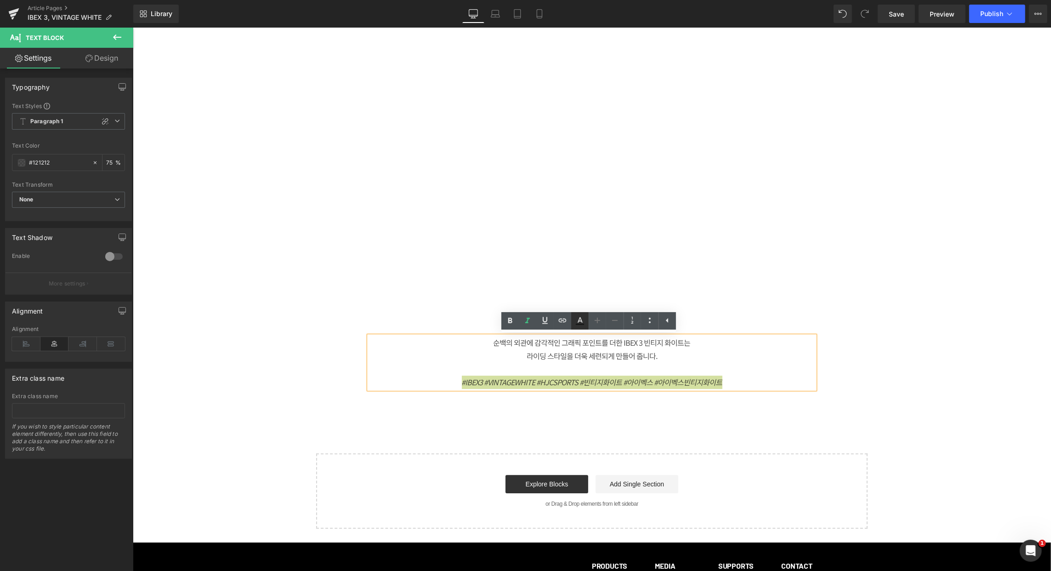
click at [583, 322] on icon at bounding box center [580, 320] width 11 height 11
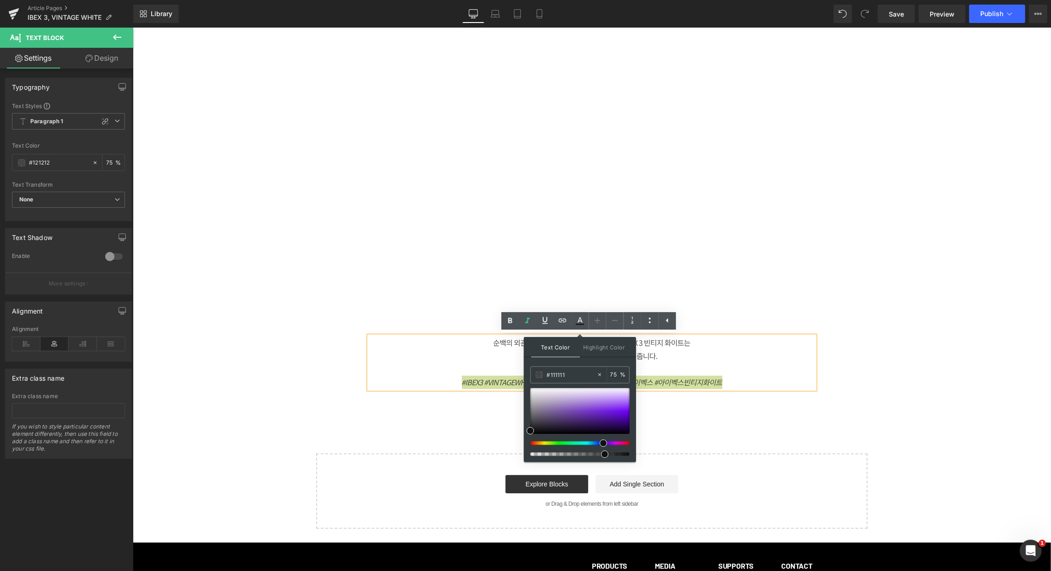
click at [600, 444] on div at bounding box center [576, 443] width 99 height 4
drag, startPoint x: 600, startPoint y: 443, endPoint x: 586, endPoint y: 445, distance: 14.8
click at [586, 445] on div at bounding box center [579, 422] width 99 height 68
type input "#0748fc"
drag, startPoint x: 614, startPoint y: 399, endPoint x: 628, endPoint y: 410, distance: 18.0
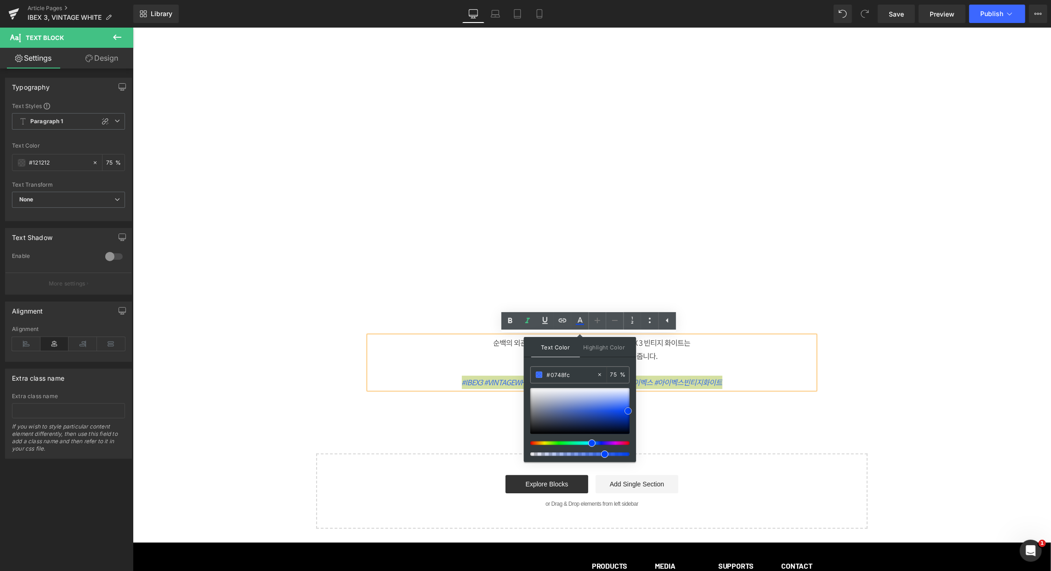
click at [628, 410] on div at bounding box center [579, 411] width 99 height 46
click at [785, 402] on div "순백의 외관에 감각적인 그래픽 포인트를 더한 IBEX 3 빈티지 화이트는 라이딩 스타일을 더욱 세련되게 만들어 줍니다. #IBEX3 #VIN…" at bounding box center [592, 364] width 460 height 85
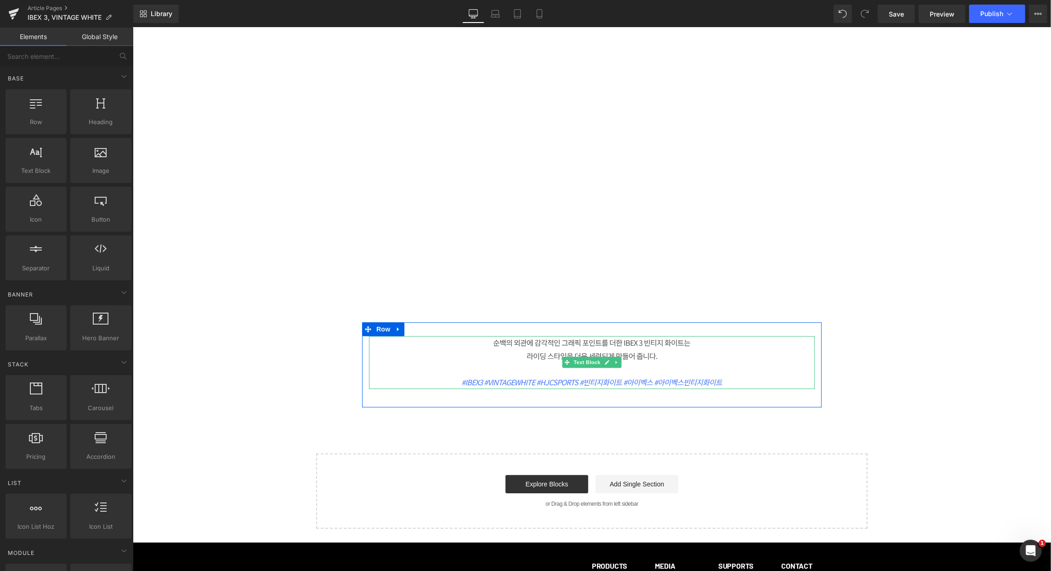
click at [482, 382] on icon "#IBEX3 #VINTAGEWHITE #HJCSPORTS #빈티지화이트 #아이벡스 #아이벡스빈티지화이트" at bounding box center [591, 381] width 261 height 11
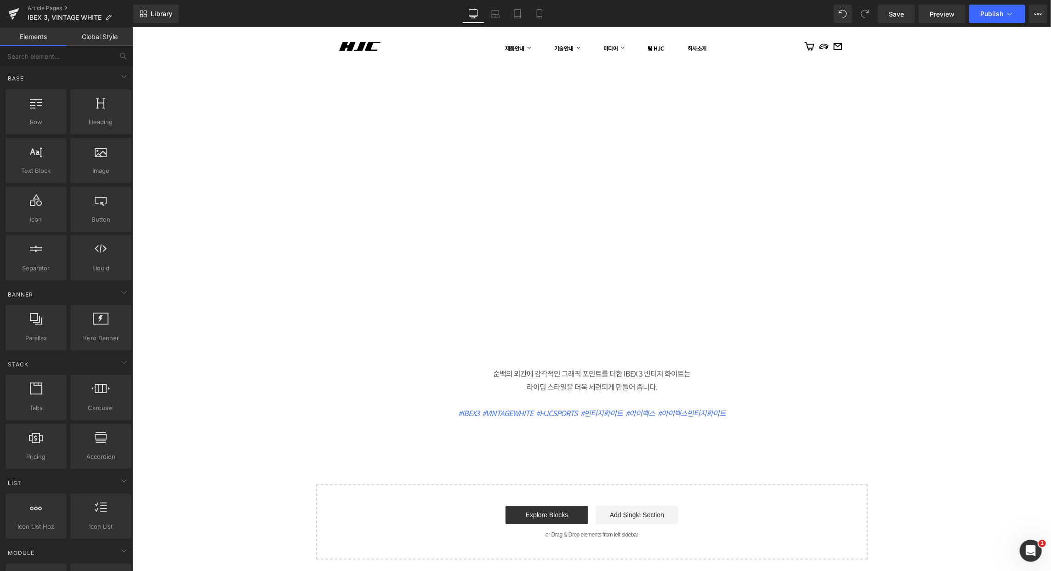
scroll to position [2022, 0]
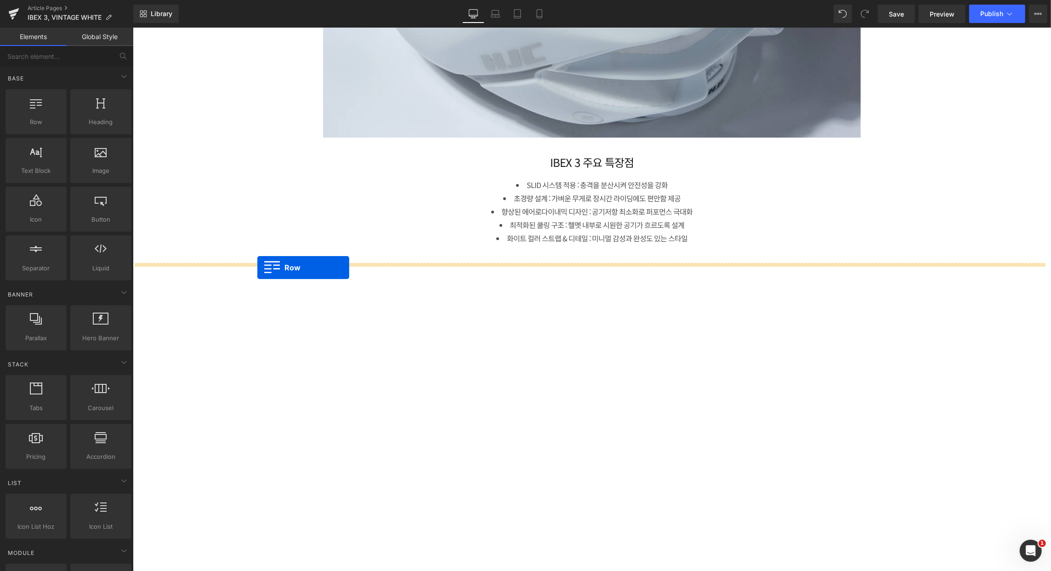
drag, startPoint x: 162, startPoint y: 131, endPoint x: 257, endPoint y: 267, distance: 165.4
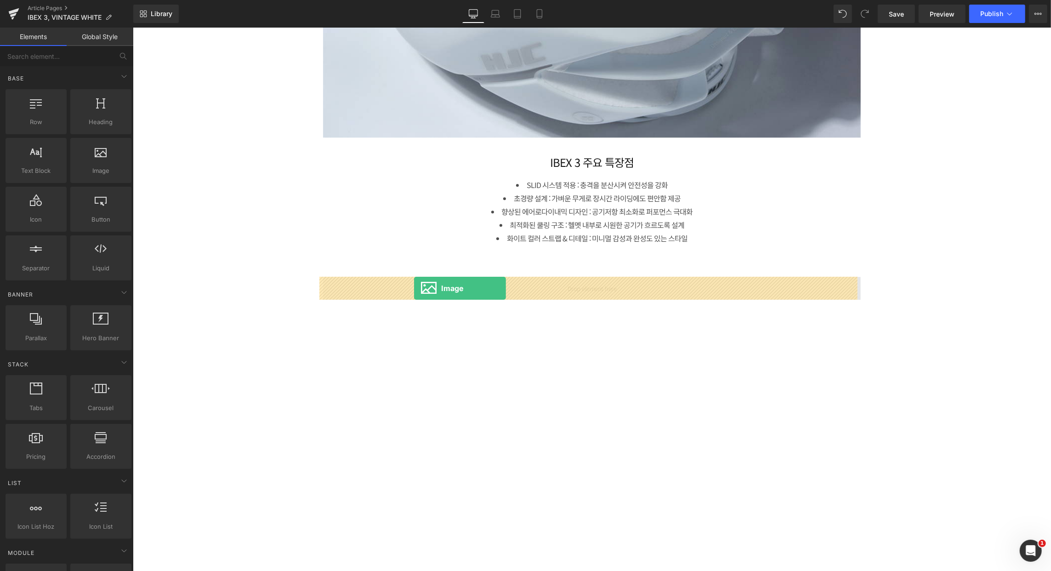
drag, startPoint x: 240, startPoint y: 195, endPoint x: 414, endPoint y: 288, distance: 196.4
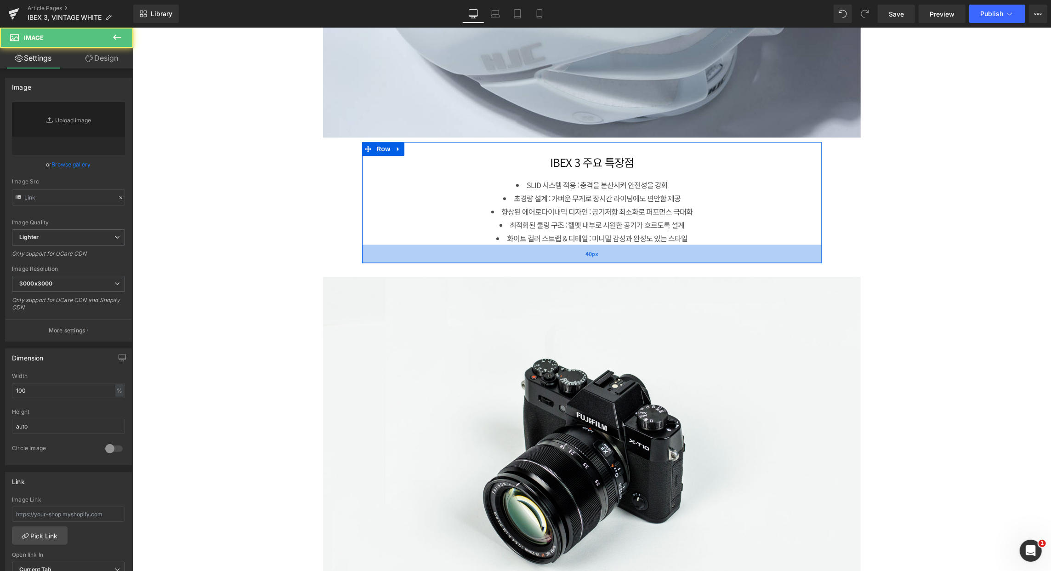
type input "//[DOMAIN_NAME][URL]"
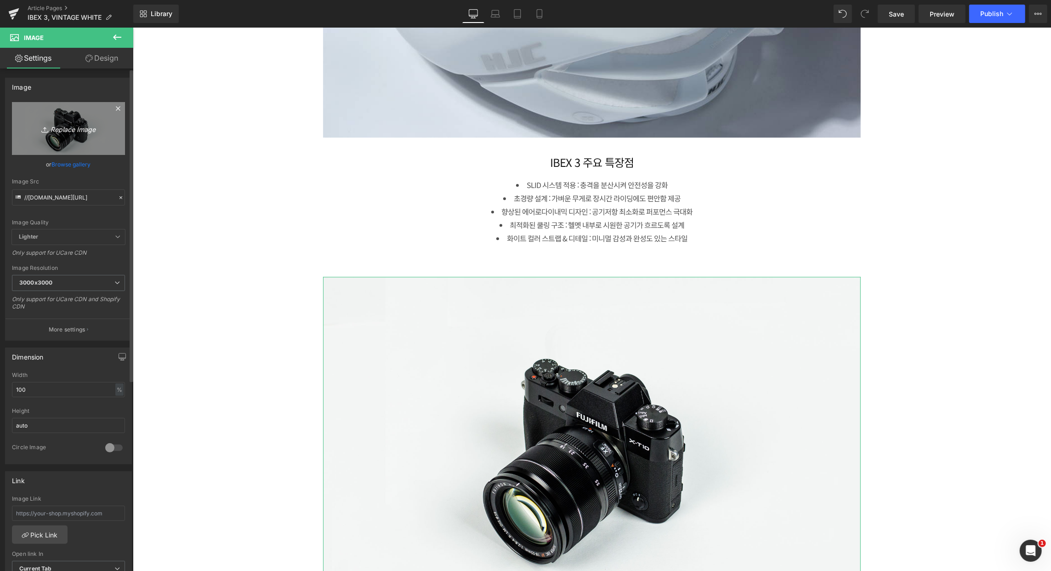
click at [74, 128] on icon "Replace Image" at bounding box center [69, 128] width 74 height 11
type input "C:\fakepath\250909_IBEX3_vintage white_DB-2-2.jpg"
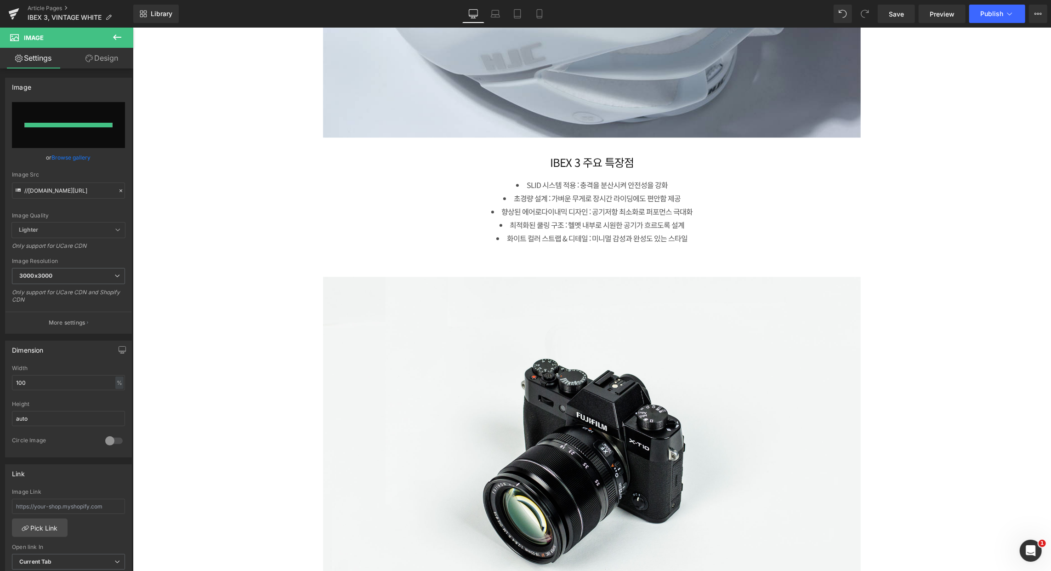
type input "[URL][DOMAIN_NAME]"
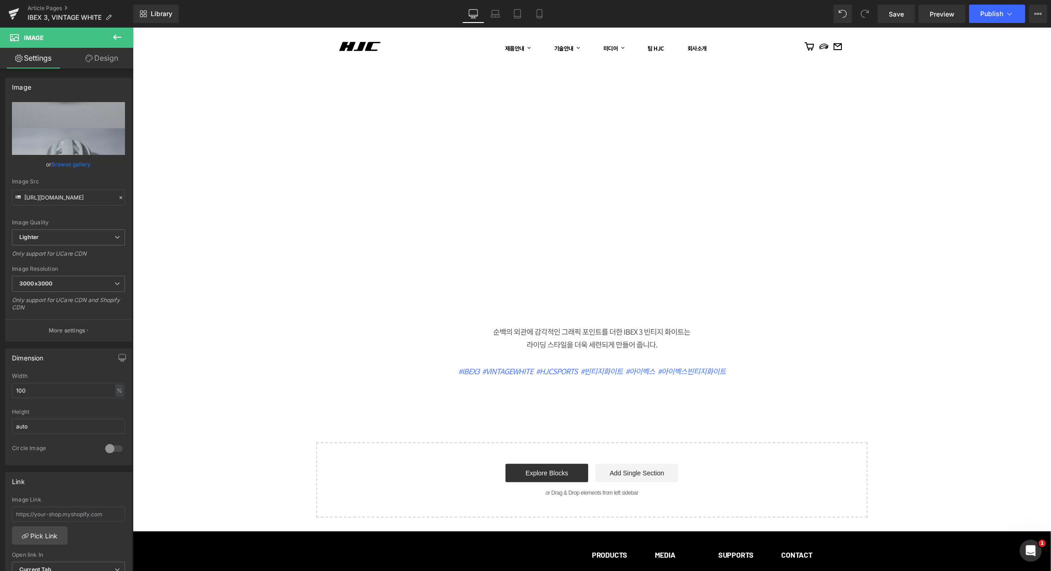
scroll to position [3646, 0]
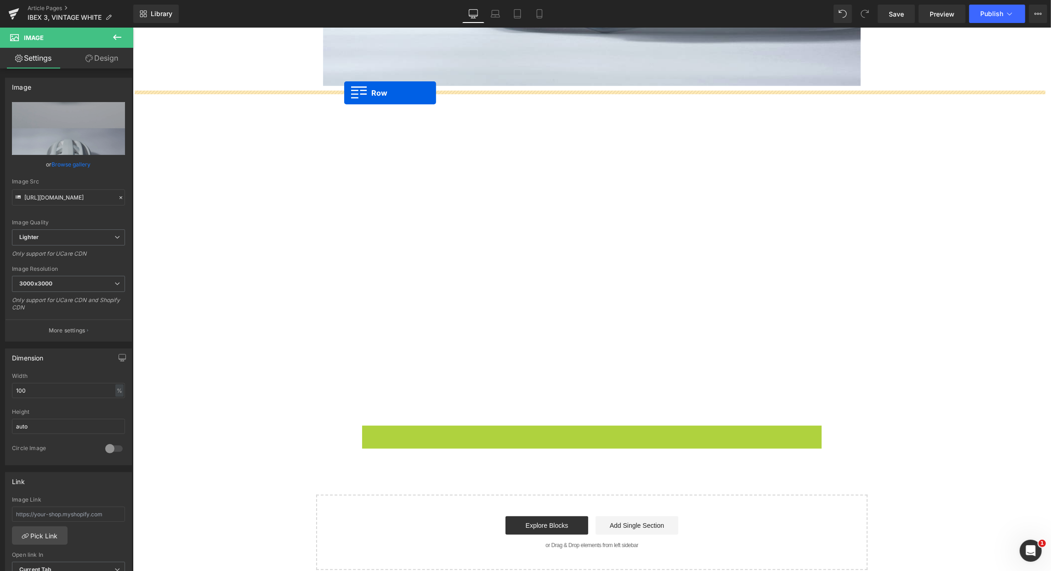
drag, startPoint x: 364, startPoint y: 432, endPoint x: 344, endPoint y: 92, distance: 341.1
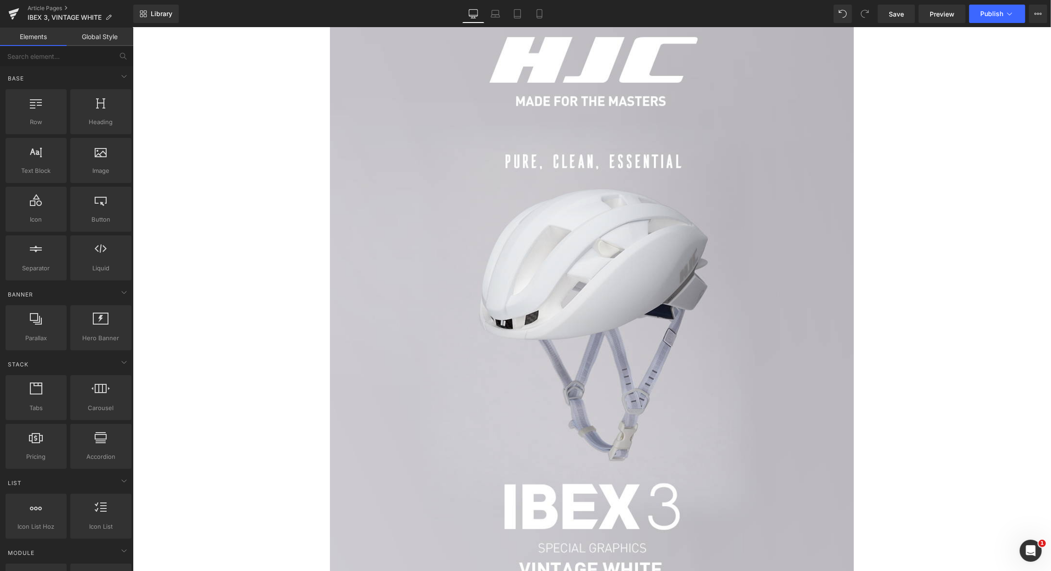
scroll to position [245, 0]
click at [1005, 24] on div "Library Desktop Desktop Laptop Tablet Mobile Save Preview Publish Scheduled Vie…" at bounding box center [592, 14] width 918 height 28
click at [1005, 17] on button "Publish" at bounding box center [997, 14] width 56 height 18
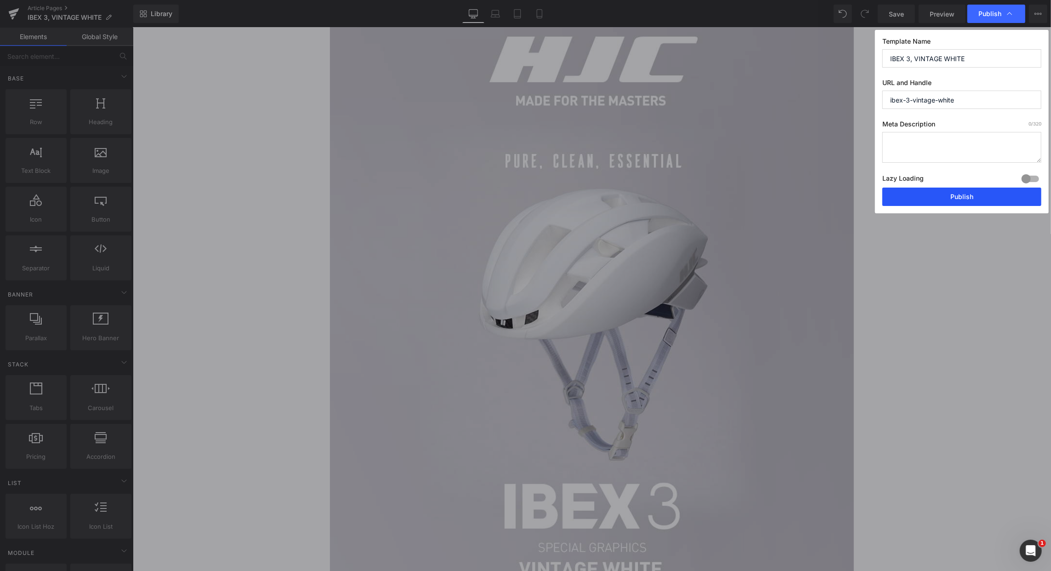
click at [971, 199] on button "Publish" at bounding box center [961, 197] width 159 height 18
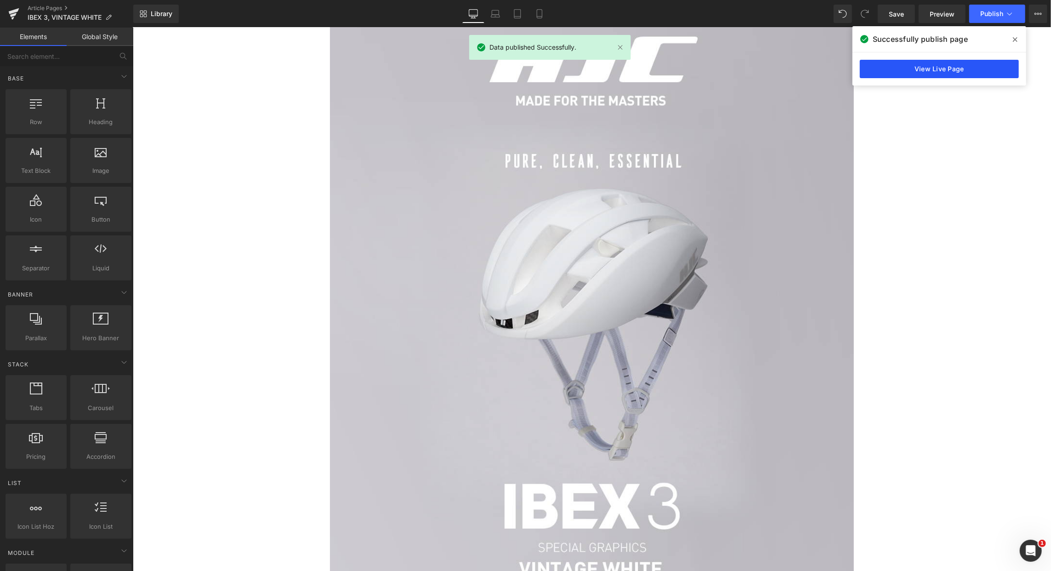
click at [933, 72] on link "View Live Page" at bounding box center [939, 69] width 159 height 18
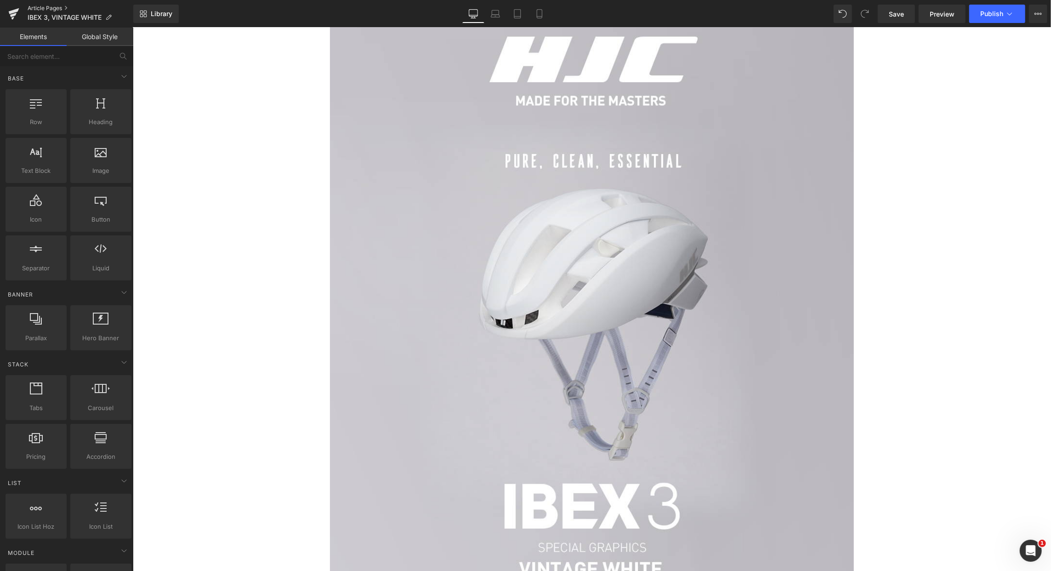
click at [49, 6] on link "Article Pages" at bounding box center [81, 8] width 106 height 7
